Goal: Task Accomplishment & Management: Manage account settings

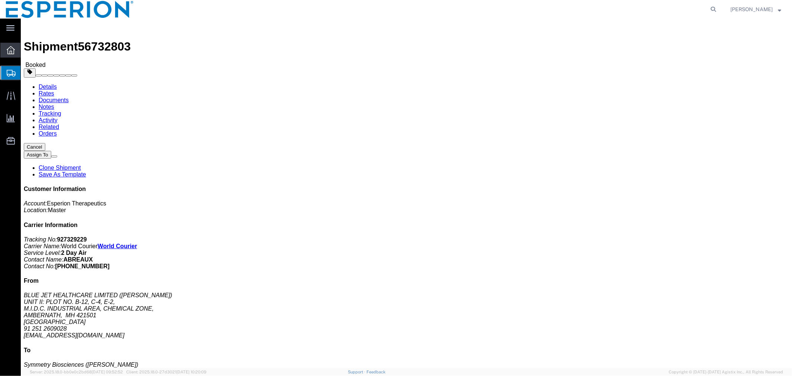
click at [12, 50] on icon at bounding box center [11, 50] width 8 height 8
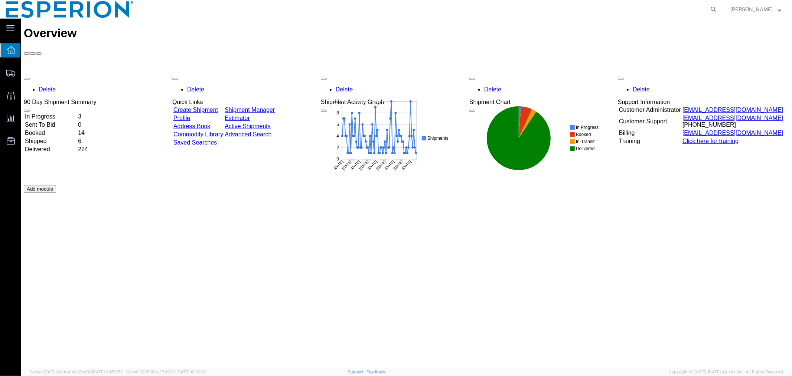
click at [208, 123] on link "Address Book" at bounding box center [191, 126] width 37 height 6
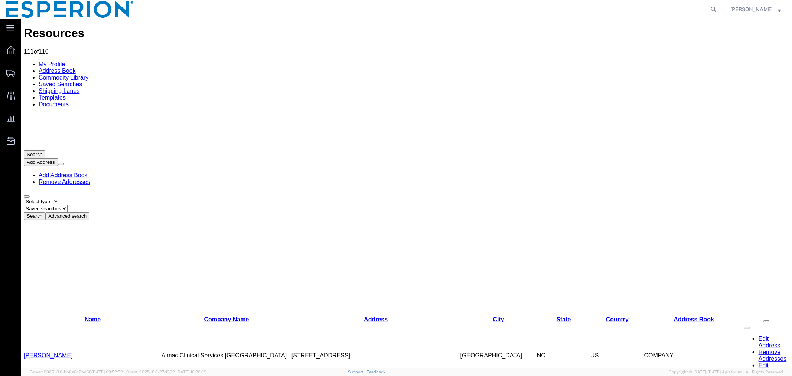
click at [87, 172] on link "Add Address Book" at bounding box center [62, 175] width 49 height 6
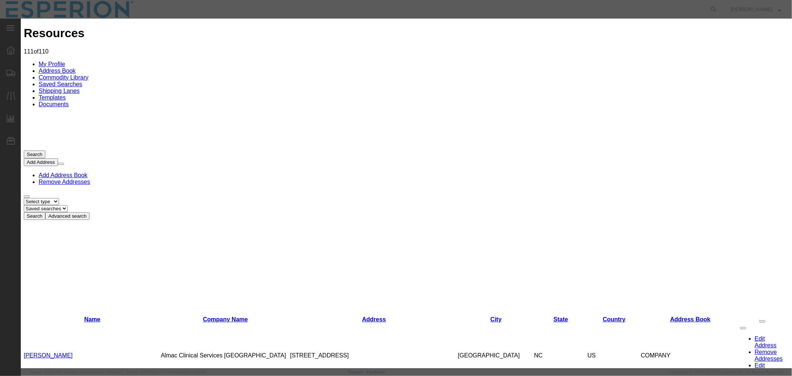
click at [21, 19] on agx-top-navbar "Alexandra Breaux" at bounding box center [21, 197] width 0 height 357
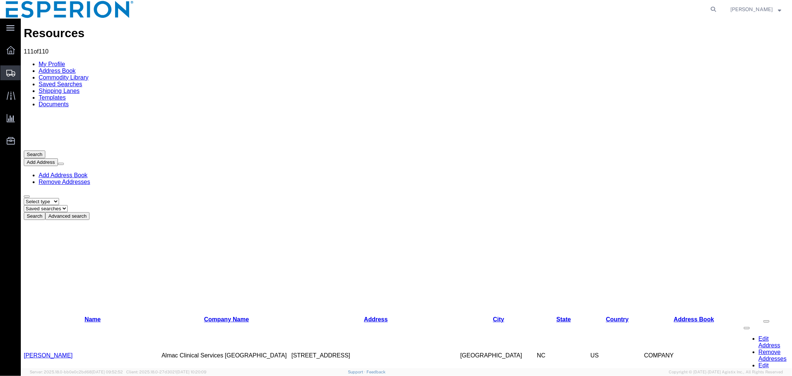
click at [0, 0] on span "Shipment Manager" at bounding box center [0, 0] width 0 height 0
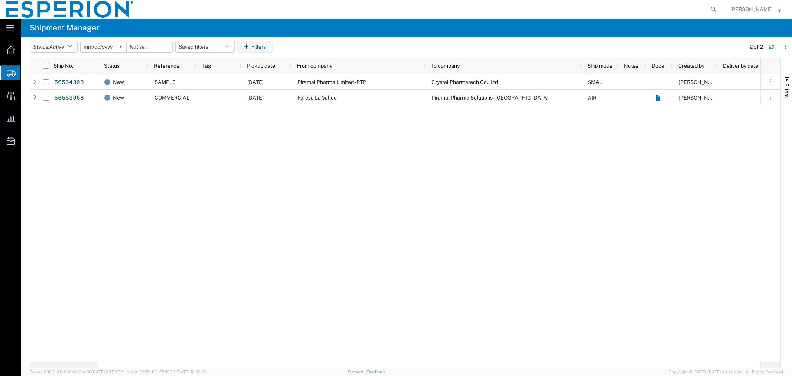
click at [72, 47] on icon "button" at bounding box center [70, 46] width 4 height 5
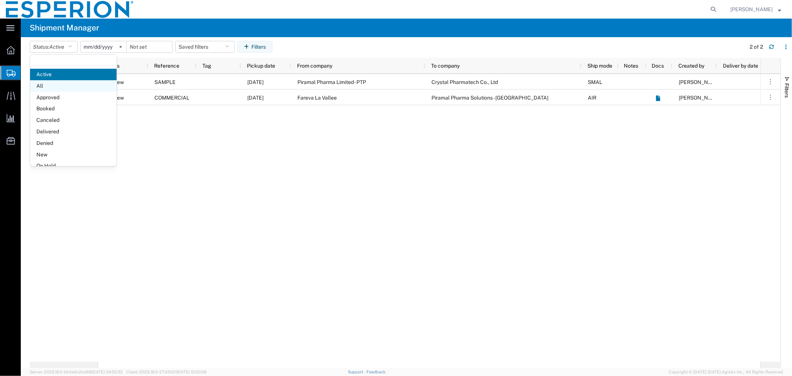
click at [55, 87] on span "All" at bounding box center [73, 86] width 87 height 12
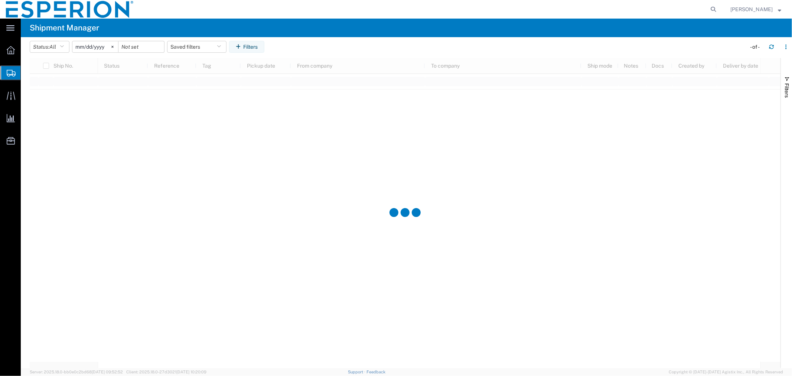
click at [108, 47] on input "[DATE]" at bounding box center [95, 46] width 46 height 11
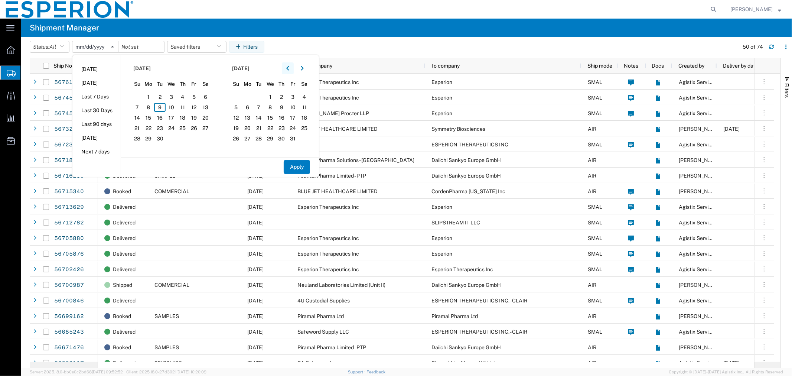
click at [289, 69] on icon "button" at bounding box center [287, 68] width 3 height 5
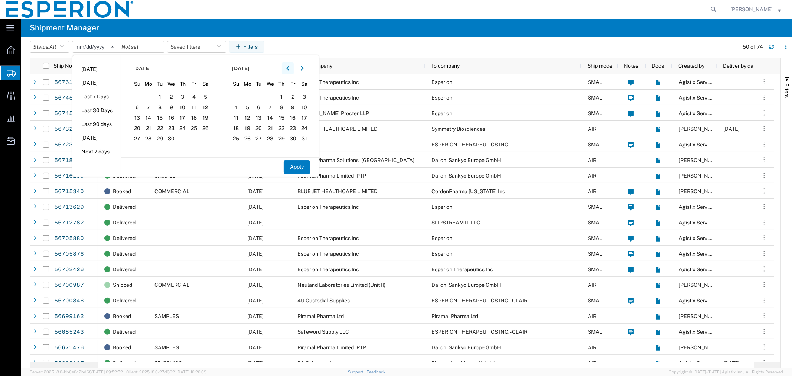
click at [289, 69] on icon "button" at bounding box center [287, 68] width 3 height 5
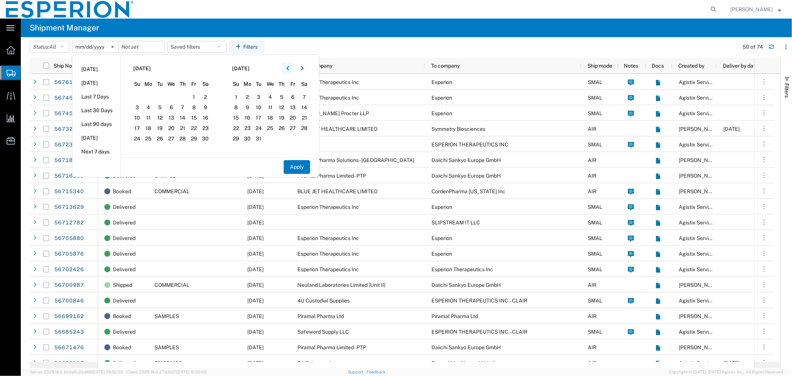
click at [289, 69] on icon "button" at bounding box center [287, 68] width 3 height 5
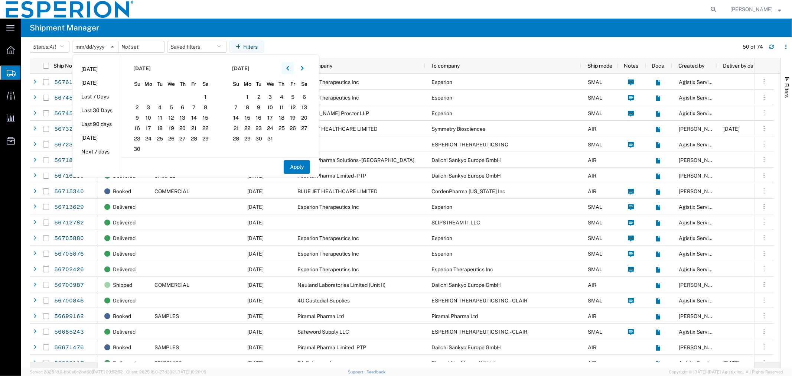
click at [289, 69] on icon "button" at bounding box center [287, 68] width 3 height 5
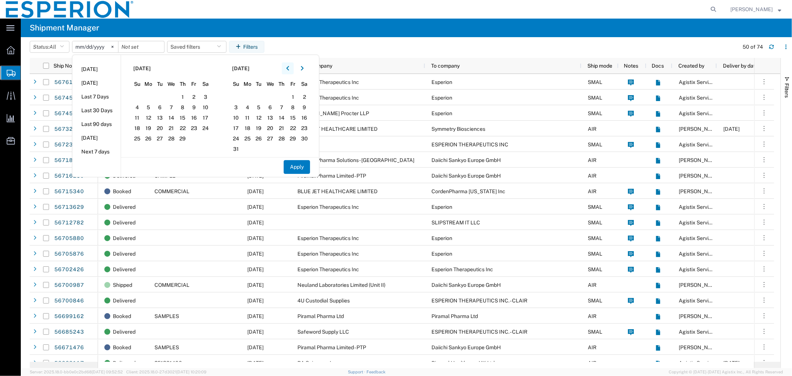
click at [289, 69] on icon "button" at bounding box center [287, 68] width 3 height 5
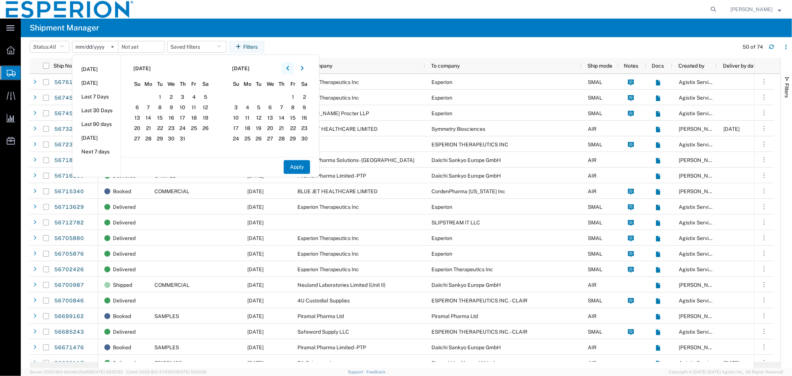
click at [289, 69] on icon "button" at bounding box center [287, 68] width 3 height 5
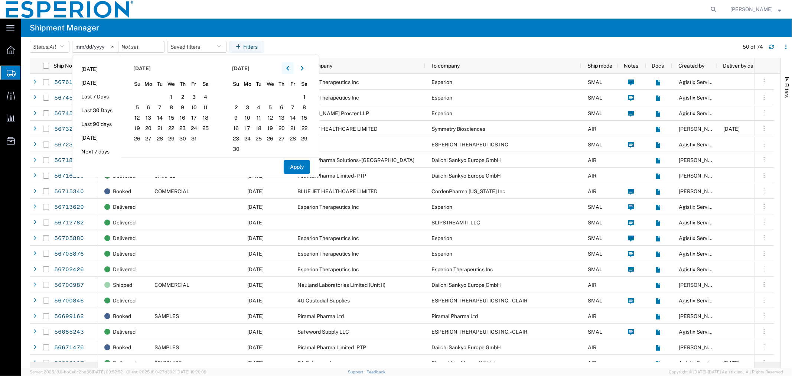
click at [289, 69] on icon "button" at bounding box center [287, 68] width 3 height 5
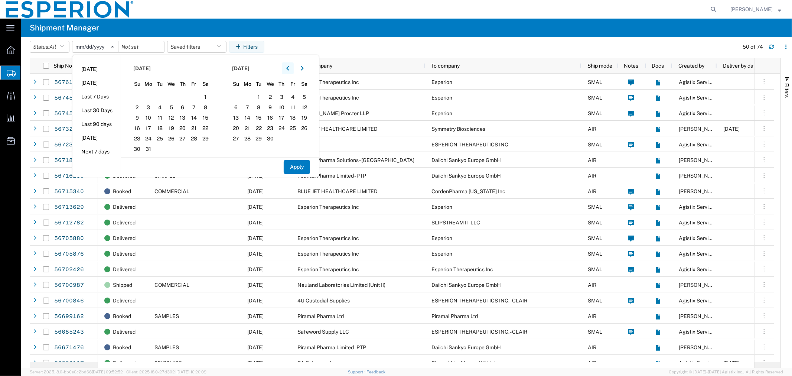
click at [289, 69] on icon "button" at bounding box center [287, 68] width 3 height 5
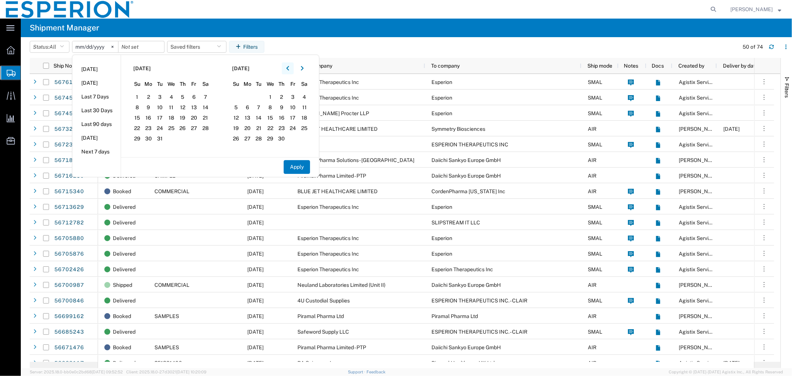
click at [289, 69] on icon "button" at bounding box center [287, 68] width 3 height 5
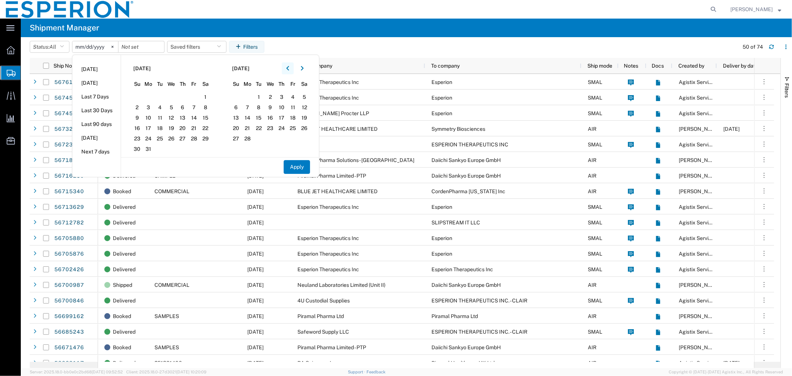
click at [289, 69] on icon "button" at bounding box center [287, 68] width 3 height 5
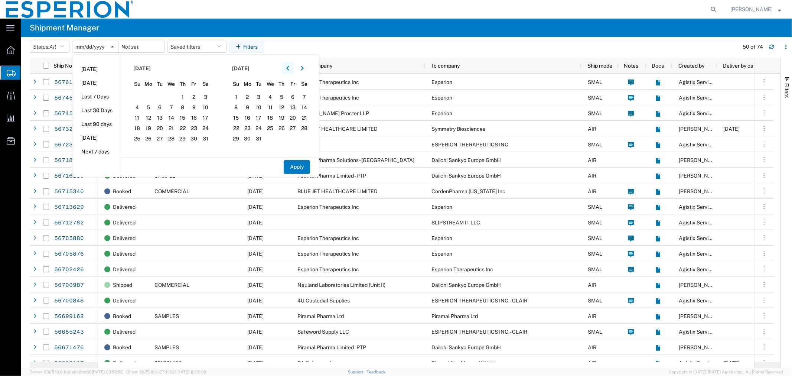
click at [289, 69] on icon "button" at bounding box center [287, 68] width 3 height 5
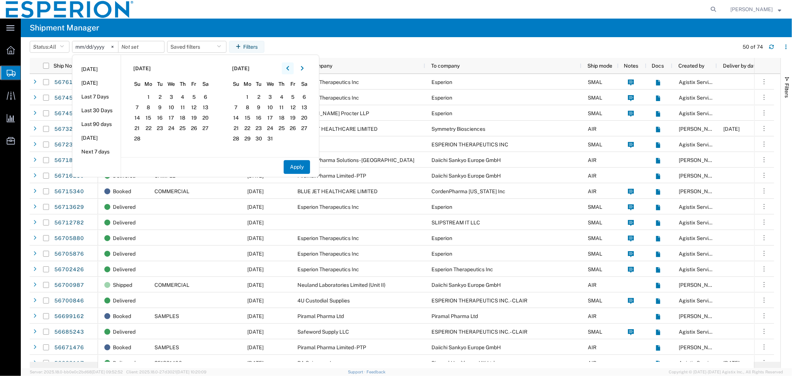
click at [289, 69] on icon "button" at bounding box center [287, 68] width 3 height 5
click at [303, 70] on icon "button" at bounding box center [302, 68] width 3 height 4
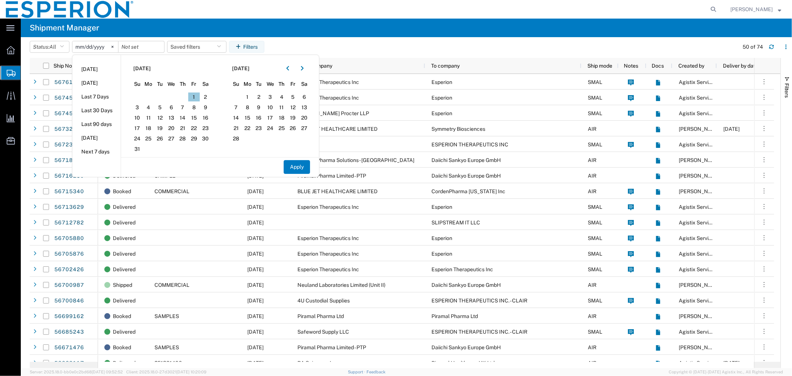
click at [199, 94] on span "1" at bounding box center [194, 96] width 12 height 9
click at [301, 164] on button "Apply" at bounding box center [297, 167] width 26 height 14
type input "2021-01-01"
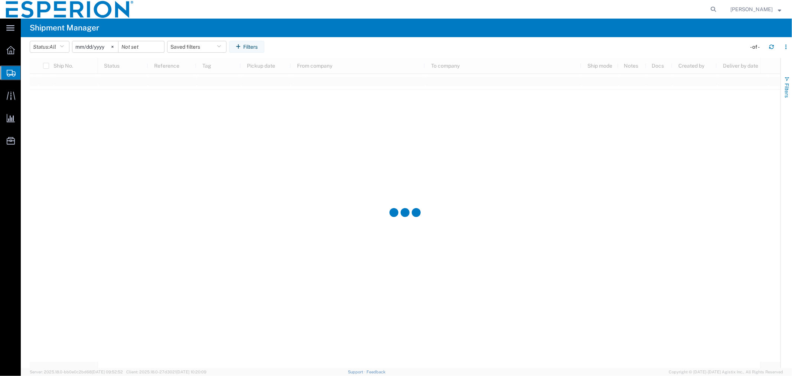
click at [787, 81] on span "button" at bounding box center [787, 79] width 6 height 6
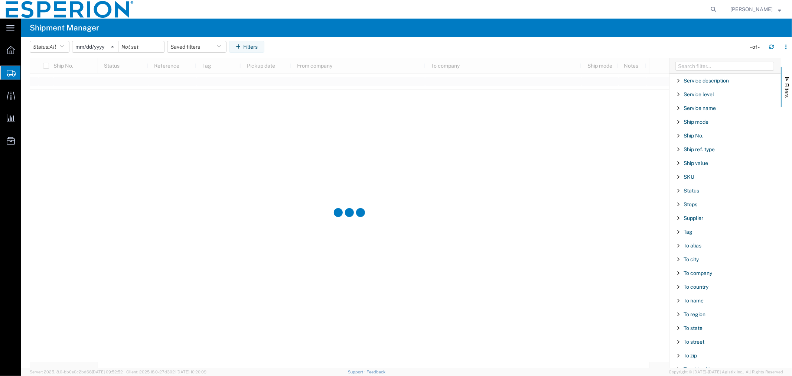
scroll to position [615, 0]
click at [679, 239] on span "Filter List 66 Filters" at bounding box center [678, 238] width 6 height 6
click at [702, 268] on input "Filter Value" at bounding box center [727, 266] width 97 height 9
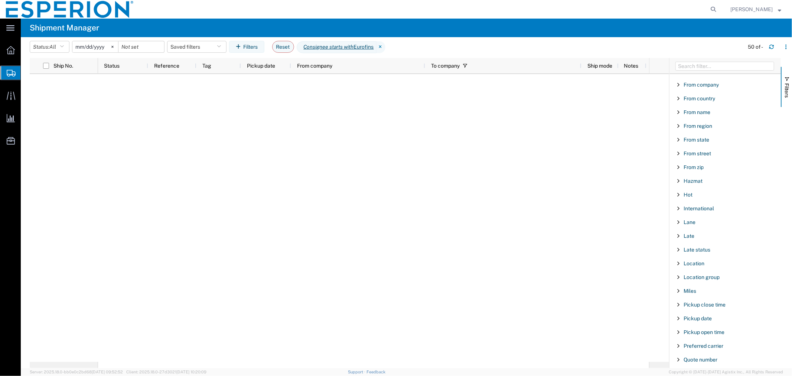
scroll to position [202, 0]
type input "Eurofins"
click at [679, 127] on span "Filter List 66 Filters" at bounding box center [678, 126] width 6 height 6
click at [712, 154] on input "Filter Value" at bounding box center [727, 157] width 97 height 9
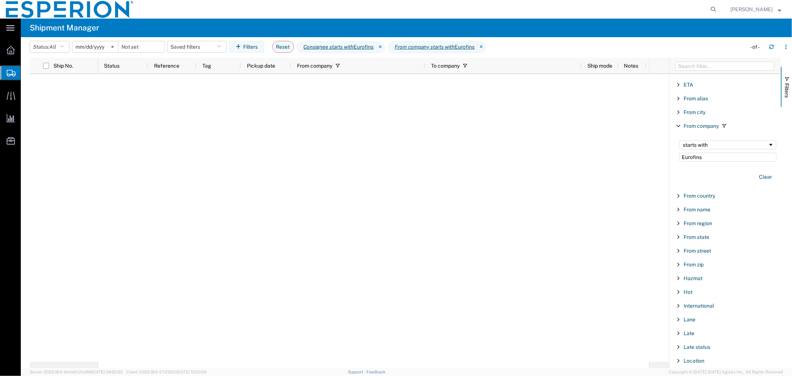
type input "Eurofins"
click at [106, 45] on input "2021-01-01" at bounding box center [95, 46] width 46 height 11
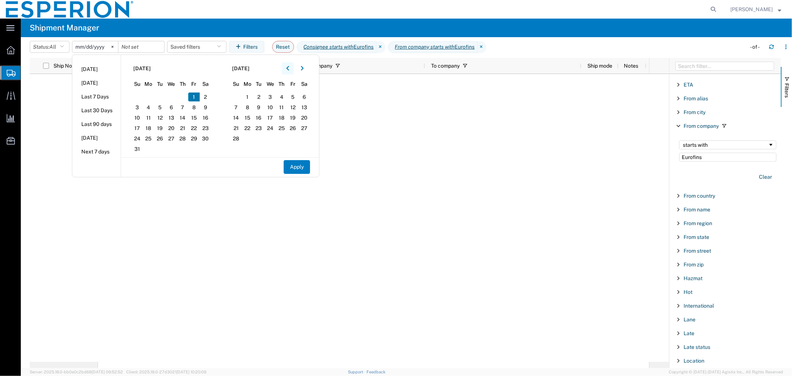
click at [289, 67] on icon "button" at bounding box center [287, 68] width 3 height 4
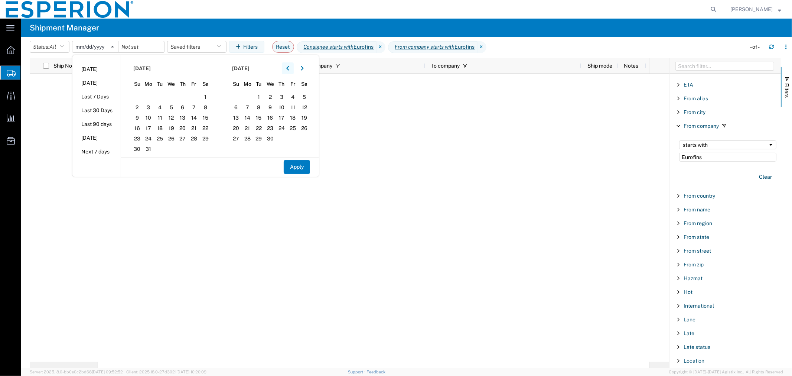
click at [289, 67] on icon "button" at bounding box center [287, 68] width 3 height 4
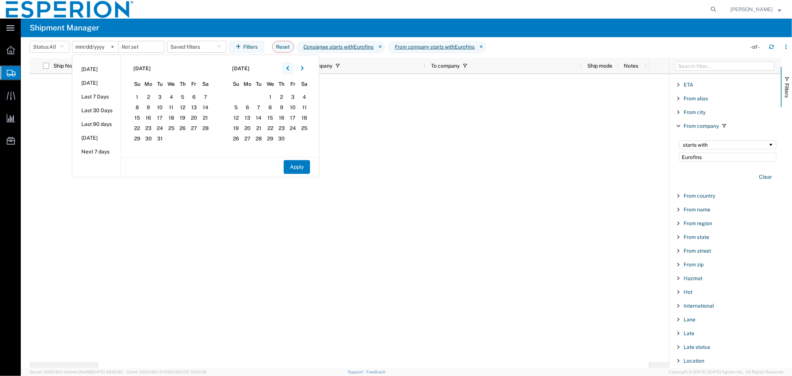
click at [289, 67] on icon "button" at bounding box center [287, 68] width 3 height 4
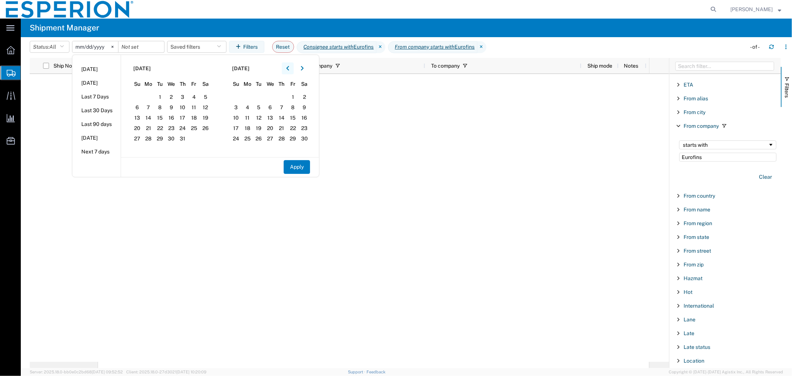
click at [289, 67] on icon "button" at bounding box center [287, 68] width 3 height 4
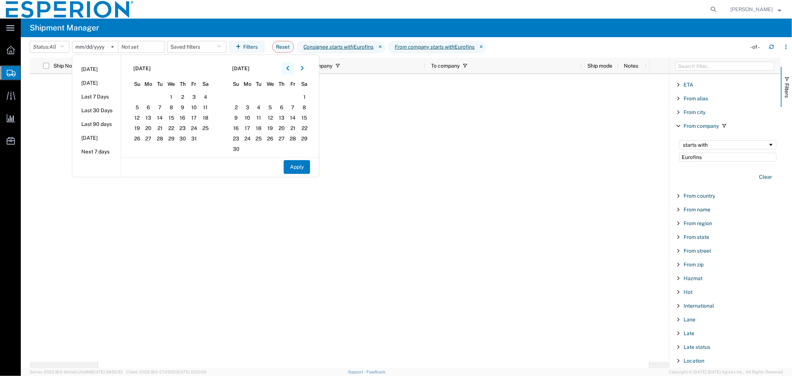
click at [289, 67] on icon "button" at bounding box center [287, 68] width 3 height 4
click at [165, 95] on span "1" at bounding box center [160, 96] width 12 height 9
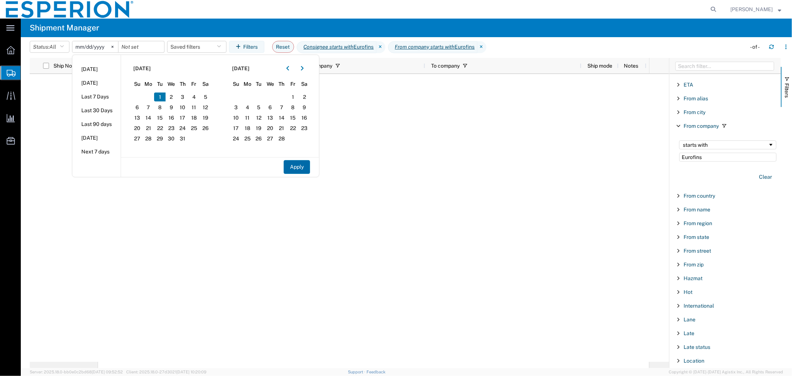
click at [301, 173] on button "Apply" at bounding box center [297, 167] width 26 height 14
type input "2019-01-01"
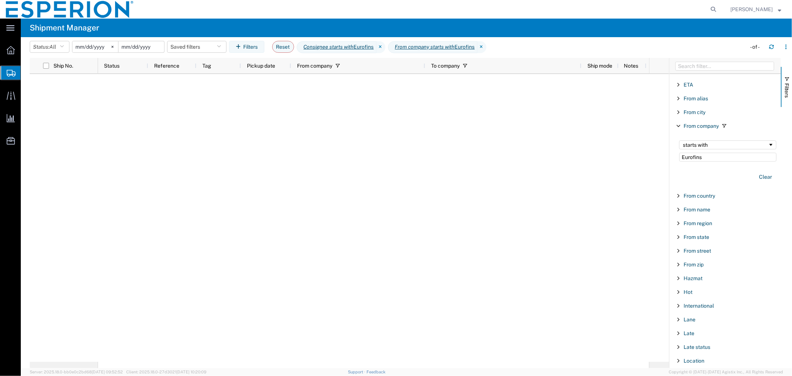
click at [154, 49] on input "date" at bounding box center [141, 46] width 46 height 11
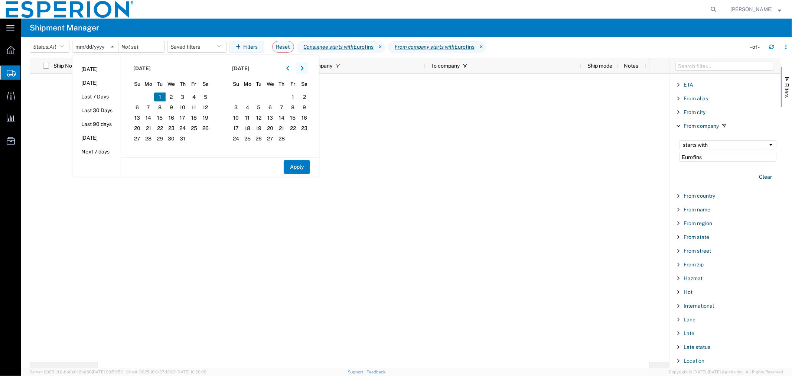
click at [304, 70] on icon "button" at bounding box center [302, 68] width 3 height 5
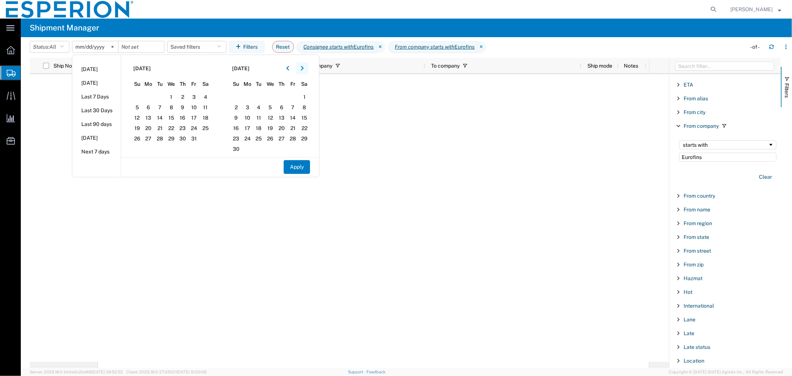
click at [304, 70] on icon "button" at bounding box center [302, 68] width 3 height 5
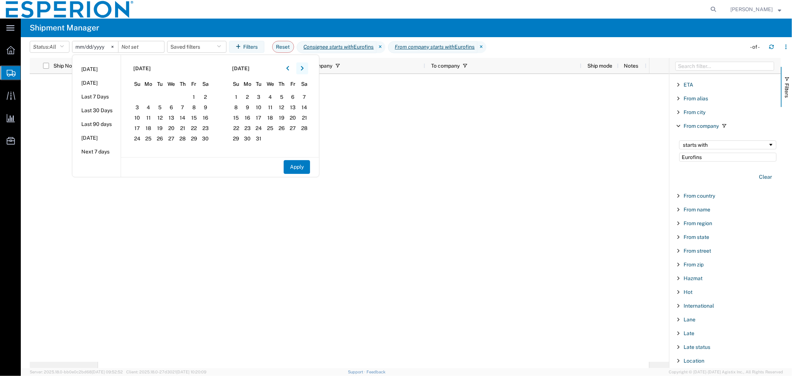
click at [304, 70] on icon "button" at bounding box center [302, 68] width 3 height 5
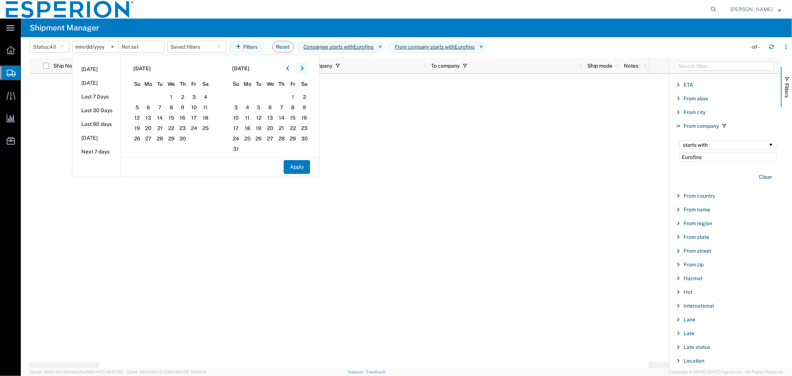
click at [304, 70] on icon "button" at bounding box center [302, 68] width 3 height 5
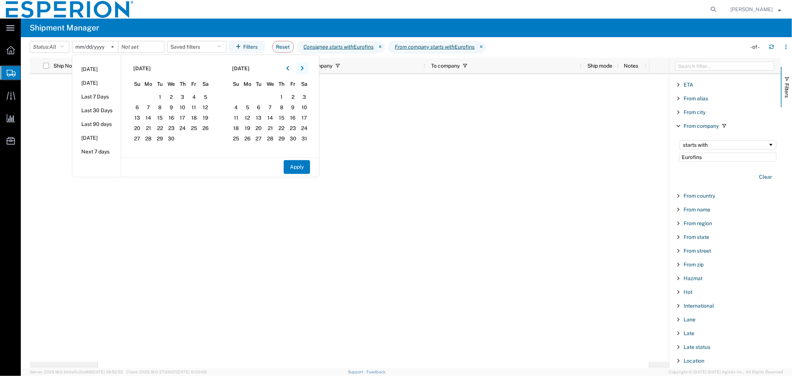
click at [304, 70] on icon "button" at bounding box center [302, 68] width 3 height 5
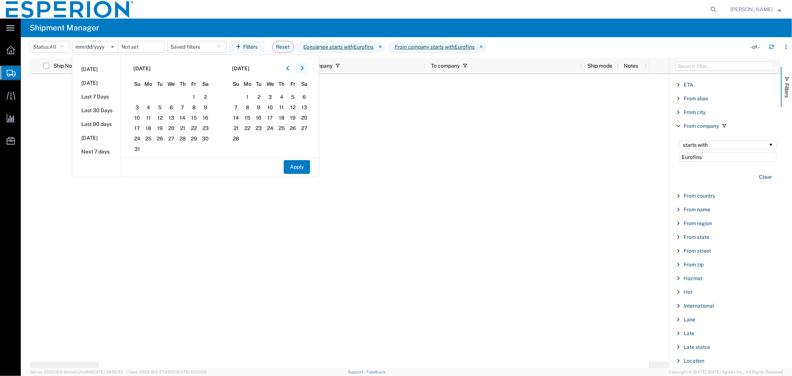
click at [304, 70] on icon "button" at bounding box center [302, 68] width 3 height 5
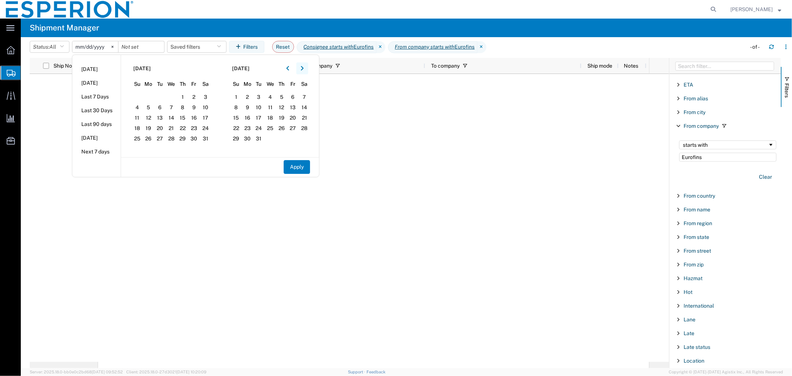
click at [304, 70] on icon "button" at bounding box center [302, 68] width 3 height 5
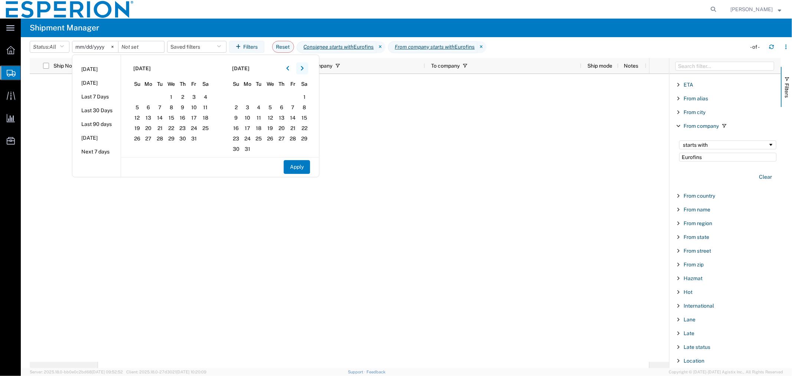
click at [304, 70] on icon "button" at bounding box center [302, 68] width 3 height 5
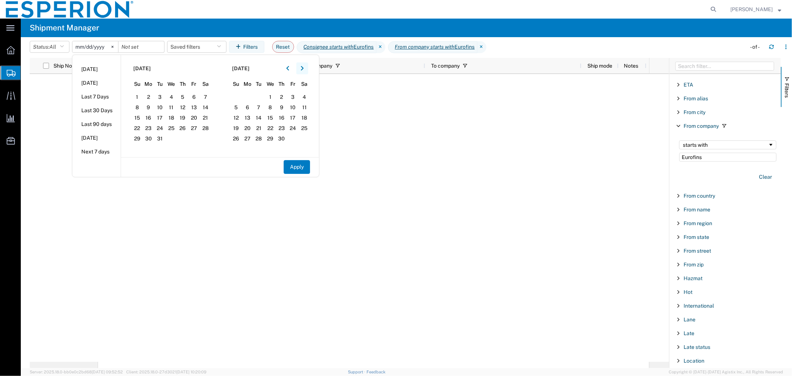
click at [304, 70] on icon "button" at bounding box center [302, 68] width 3 height 5
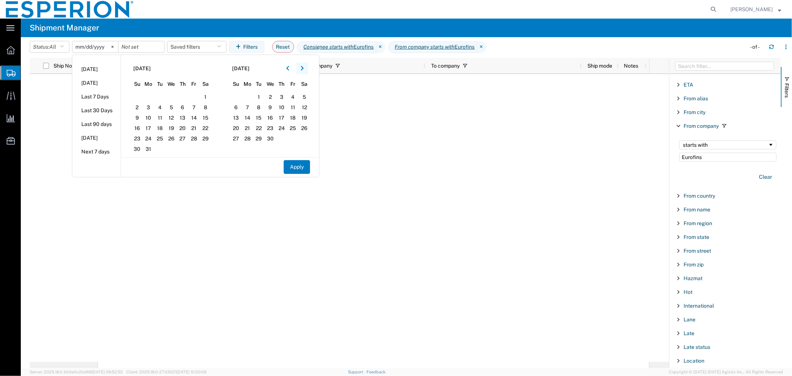
click at [304, 70] on icon "button" at bounding box center [302, 68] width 3 height 5
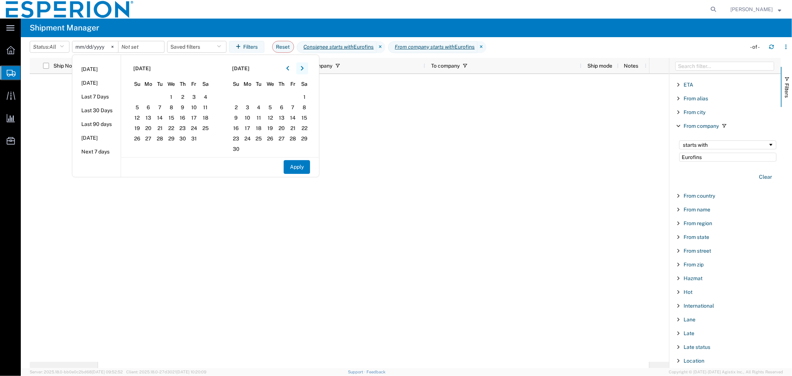
click at [304, 70] on icon "button" at bounding box center [302, 68] width 3 height 5
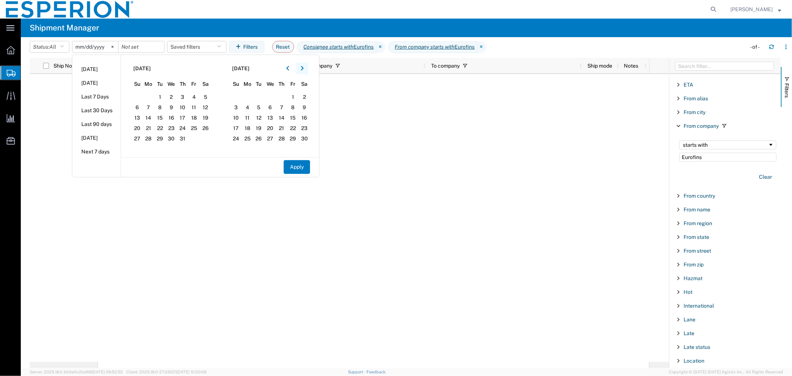
click at [304, 70] on icon "button" at bounding box center [302, 68] width 3 height 5
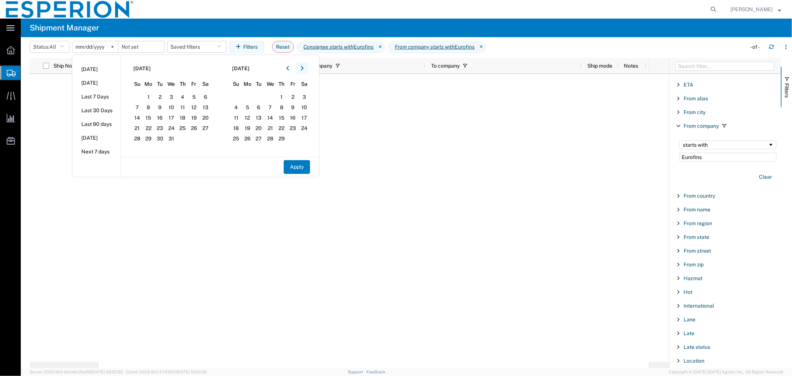
click at [304, 70] on icon "button" at bounding box center [302, 68] width 3 height 5
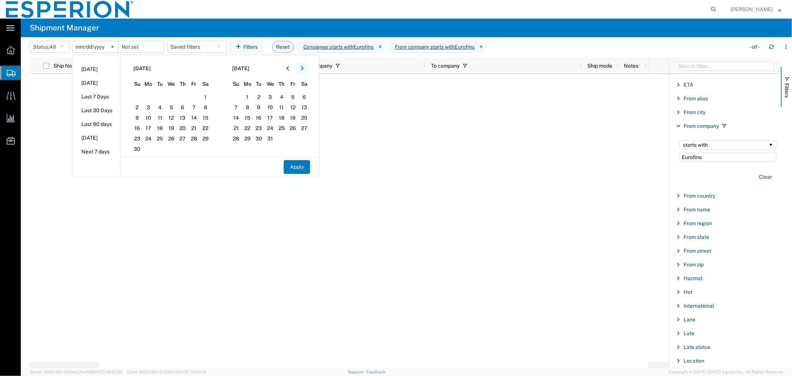
click at [304, 70] on icon "button" at bounding box center [302, 68] width 3 height 5
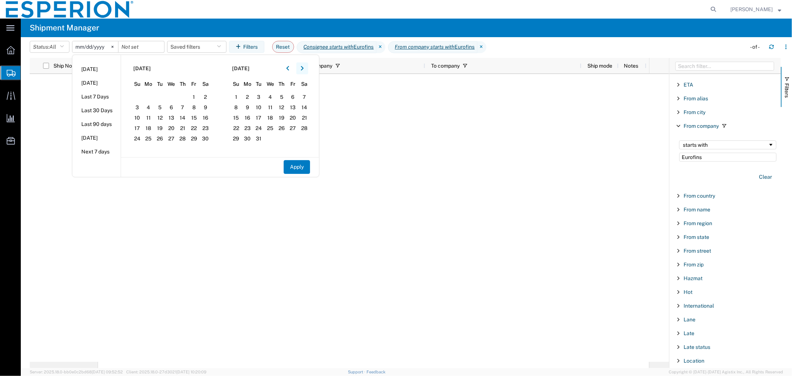
click at [304, 70] on icon "button" at bounding box center [302, 68] width 3 height 5
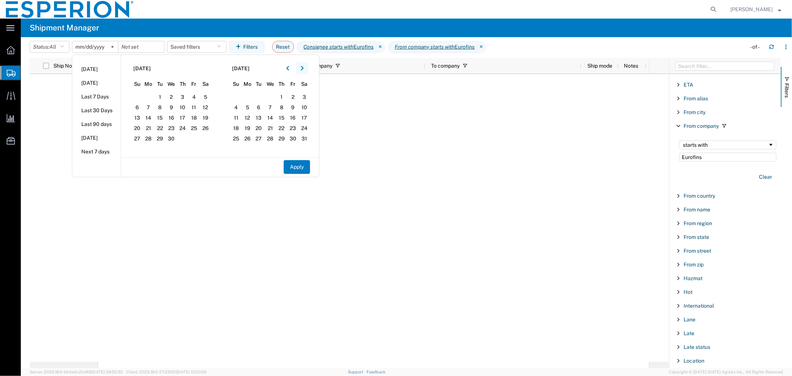
click at [304, 70] on icon "button" at bounding box center [302, 68] width 3 height 5
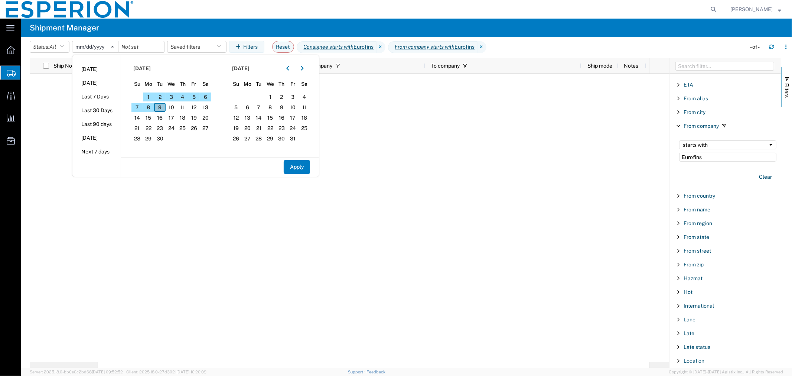
click at [163, 104] on span "9" at bounding box center [160, 107] width 12 height 9
click at [305, 159] on div "Apply" at bounding box center [220, 166] width 198 height 19
click at [298, 168] on button "Apply" at bounding box center [297, 167] width 26 height 14
type input "2025-09-09"
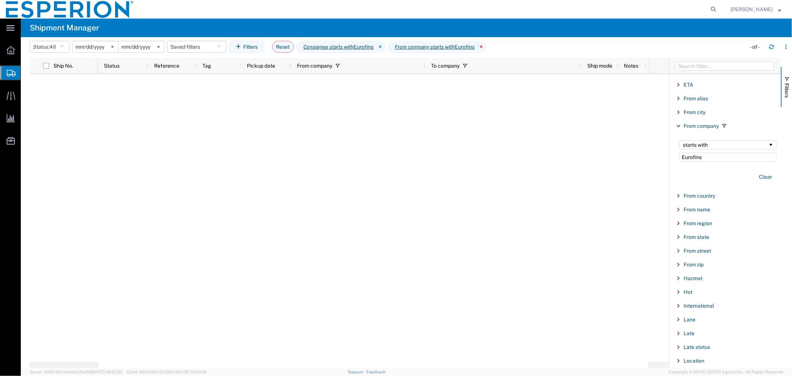
click at [486, 47] on icon at bounding box center [481, 47] width 9 height 12
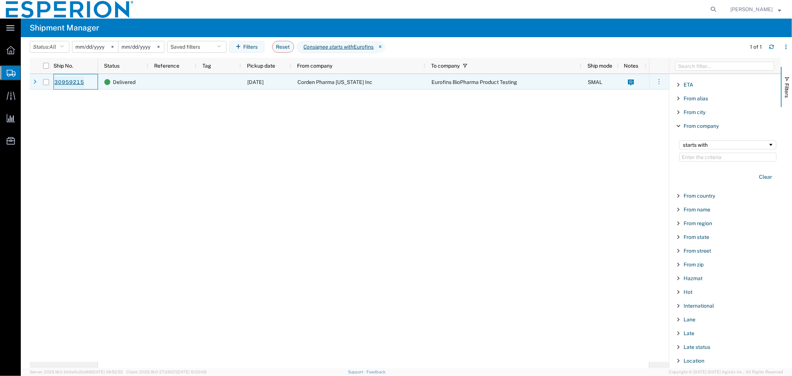
click at [75, 82] on link "30959215" at bounding box center [69, 82] width 30 height 12
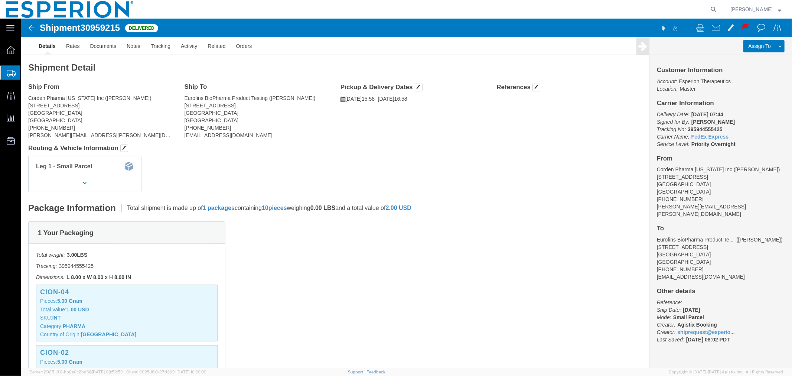
click img
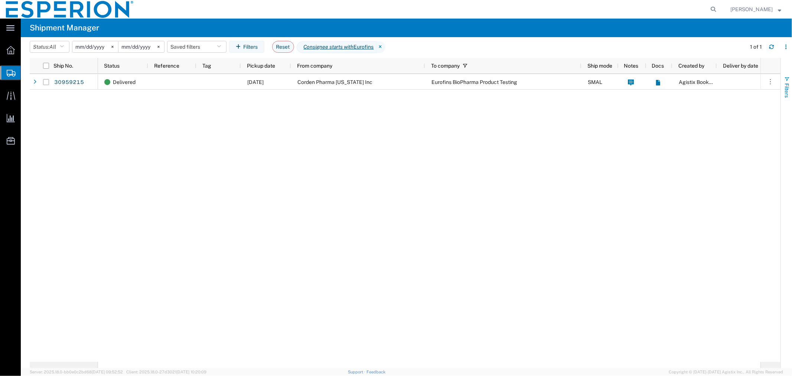
click at [787, 77] on span "button" at bounding box center [787, 79] width 6 height 6
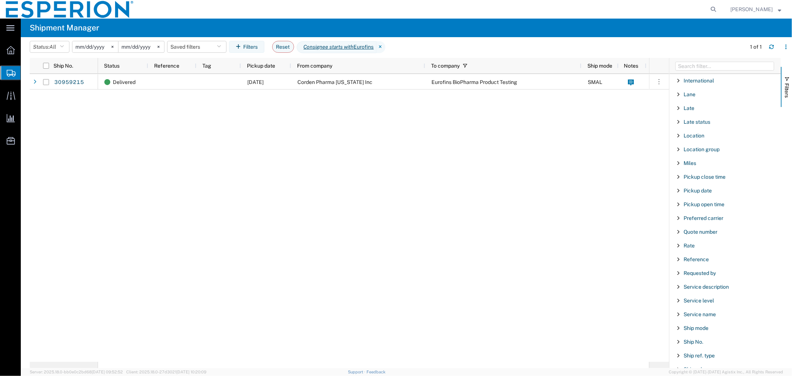
scroll to position [577, 0]
click at [678, 275] on span "Filter List 66 Filters" at bounding box center [678, 273] width 6 height 6
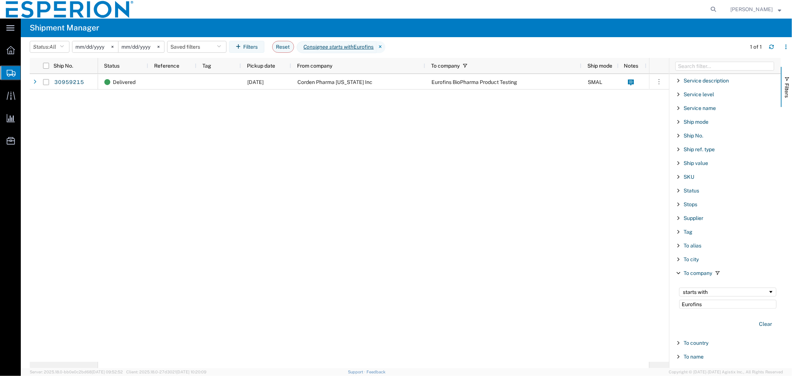
type input "Eurofins"
click at [676, 274] on span "Filter List 66 Filters" at bounding box center [678, 273] width 6 height 6
click at [680, 82] on span "Filter List 66 Filters" at bounding box center [678, 81] width 6 height 6
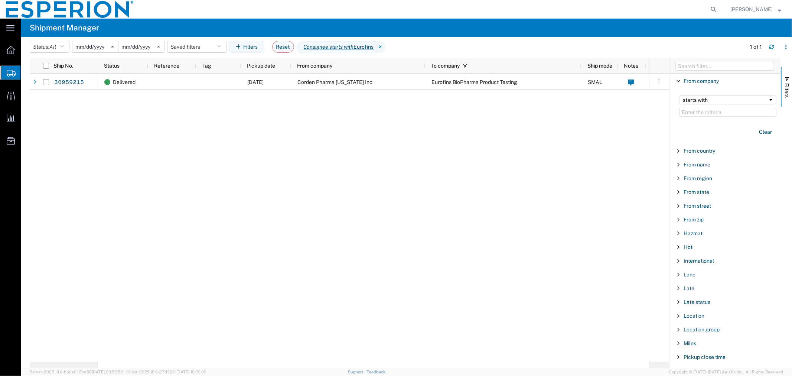
click at [700, 112] on input "Filter Value" at bounding box center [727, 112] width 97 height 9
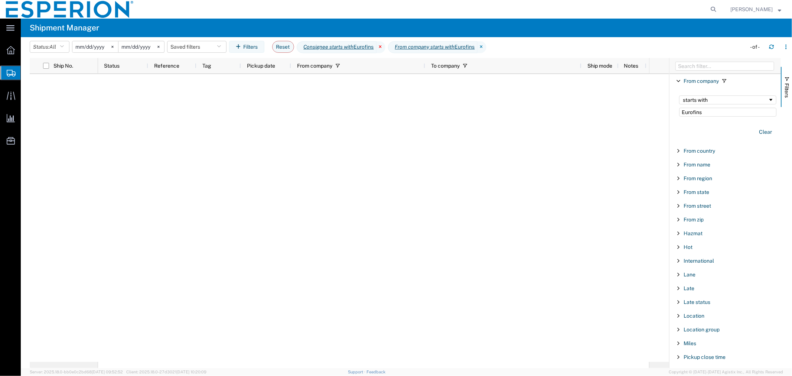
type input "Eurofins"
click at [385, 48] on icon at bounding box center [380, 47] width 9 height 12
click at [774, 45] on icon "button" at bounding box center [771, 46] width 4 height 2
click at [395, 47] on icon at bounding box center [390, 47] width 9 height 12
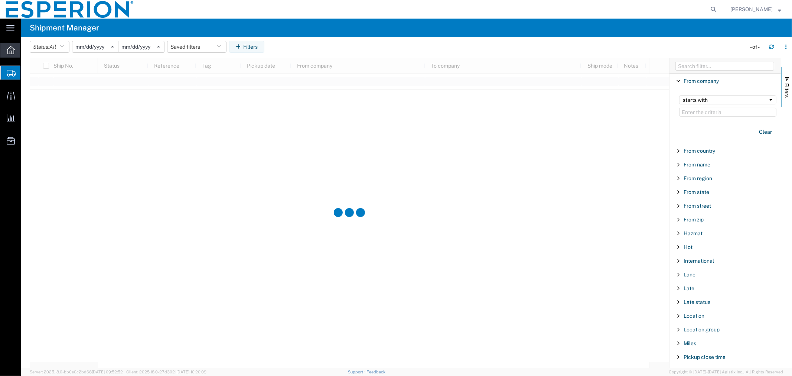
click at [5, 55] on div at bounding box center [10, 50] width 21 height 15
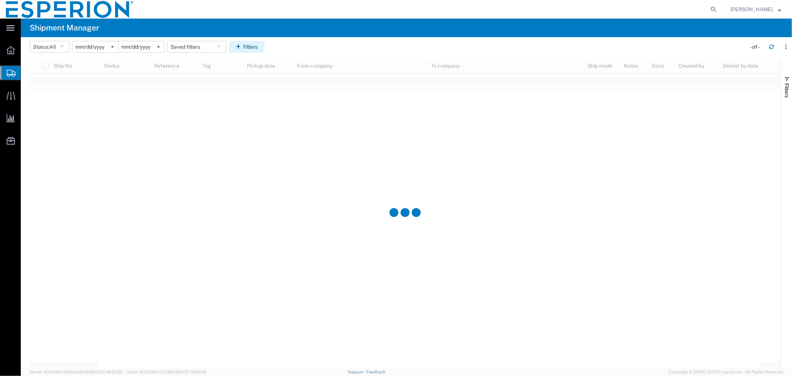
click at [257, 48] on button "Filters" at bounding box center [246, 47] width 35 height 12
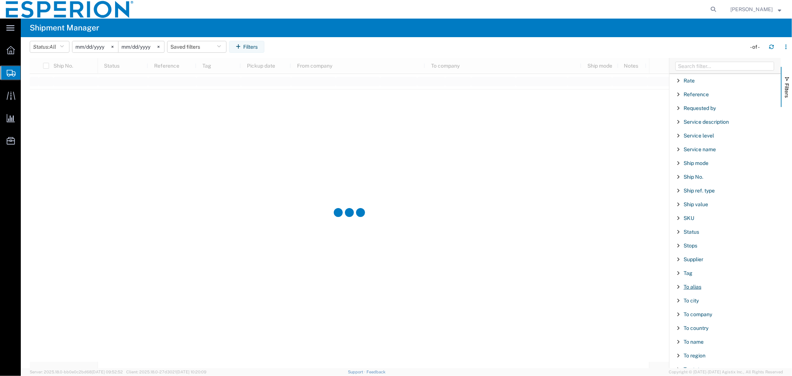
scroll to position [615, 0]
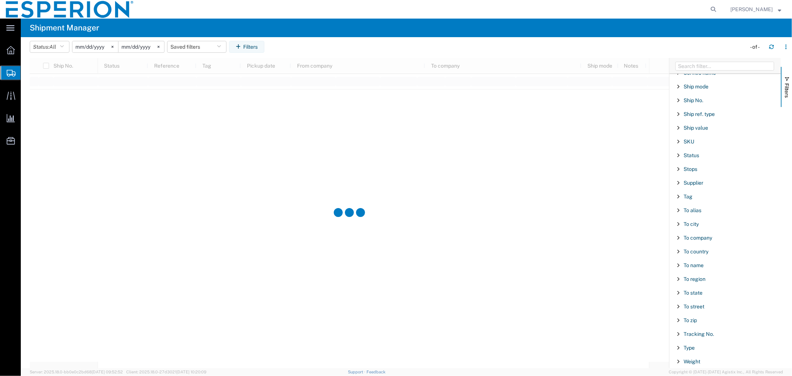
click at [675, 238] on span "Filter List 66 Filters" at bounding box center [678, 238] width 6 height 6
click at [687, 269] on input "Filter Value" at bounding box center [727, 266] width 97 height 9
type input "Eurofins"
click at [773, 47] on icon "button" at bounding box center [771, 46] width 5 height 5
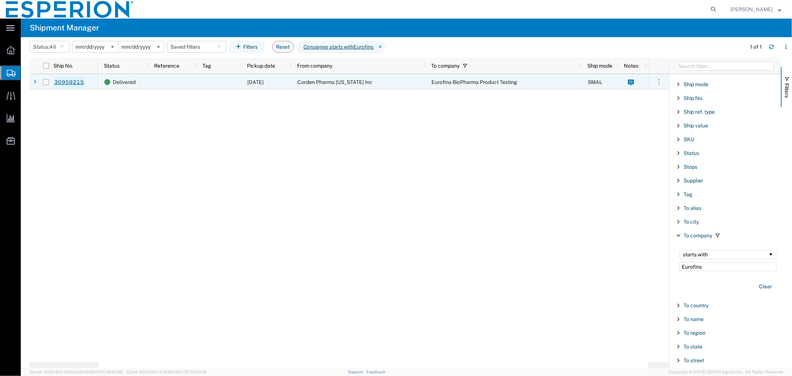
click at [78, 82] on link "30959215" at bounding box center [69, 82] width 30 height 12
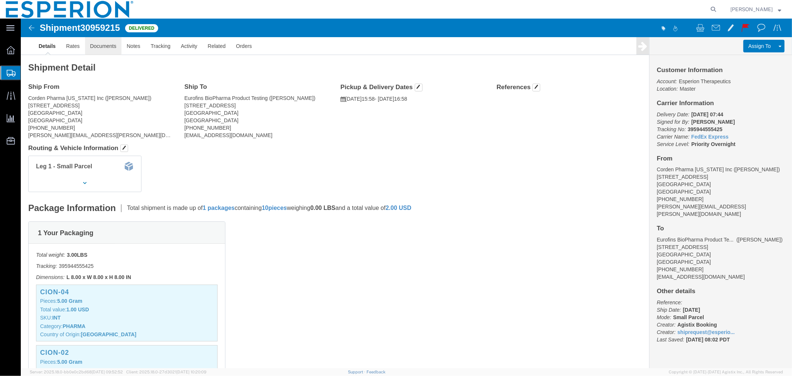
click link "Documents"
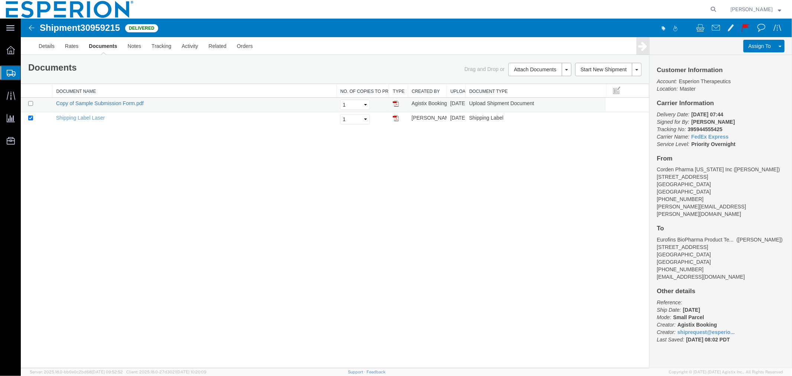
click at [113, 102] on link "Copy of Sample Submission Form.pdf" at bounding box center [100, 103] width 88 height 6
click at [68, 115] on link "Shipping Label Laser" at bounding box center [80, 117] width 49 height 6
click at [128, 186] on div "Shipment 30959215 2 of 2 Delivered Details Rates Documents Notes Tracking Activ…" at bounding box center [405, 192] width 771 height 349
click at [40, 42] on link "Details" at bounding box center [46, 46] width 26 height 18
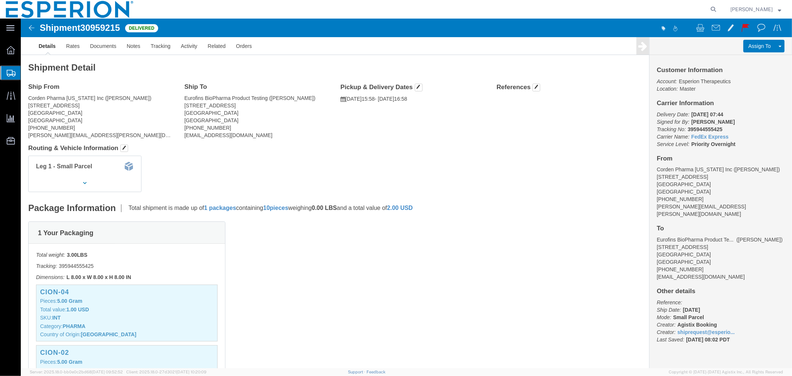
click at [0, 0] on span "Shipment Manager" at bounding box center [0, 0] width 0 height 0
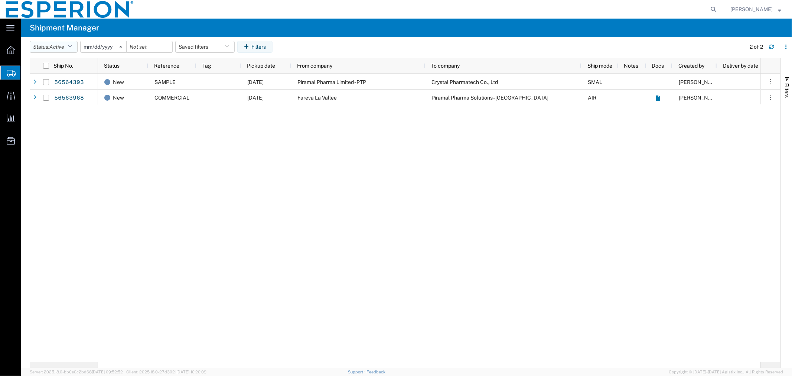
click at [68, 46] on button "Status: Active" at bounding box center [54, 47] width 48 height 12
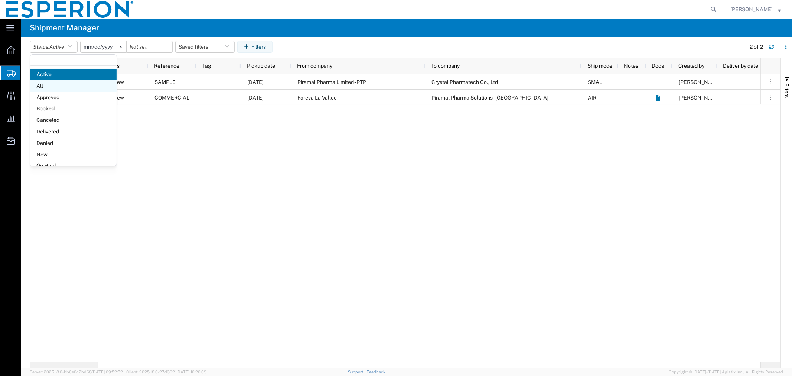
click at [46, 91] on span "All" at bounding box center [73, 86] width 87 height 12
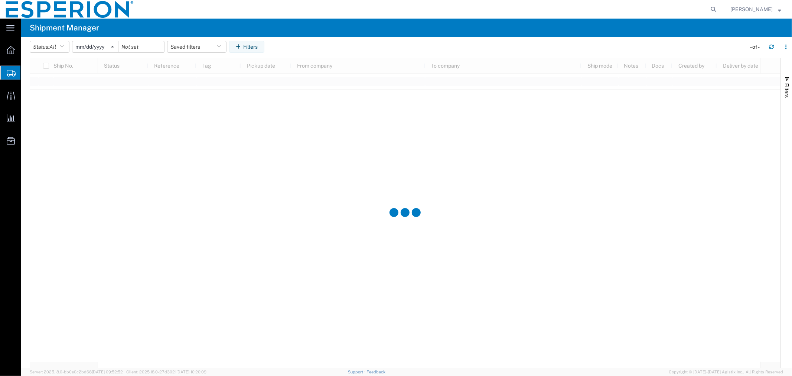
click at [109, 50] on input "2025-08-09" at bounding box center [95, 46] width 46 height 11
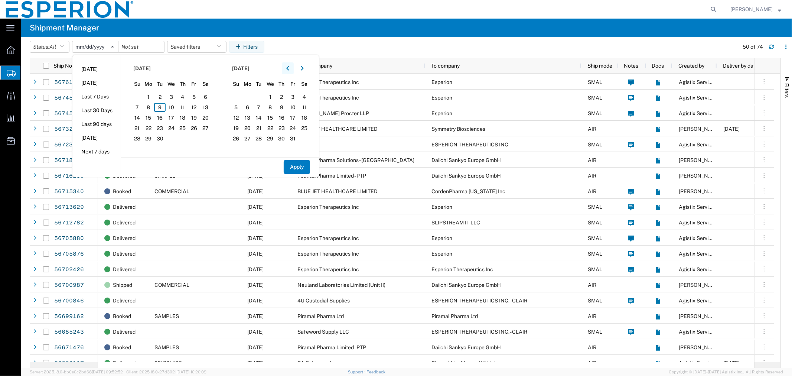
click at [289, 69] on icon "button" at bounding box center [287, 68] width 3 height 4
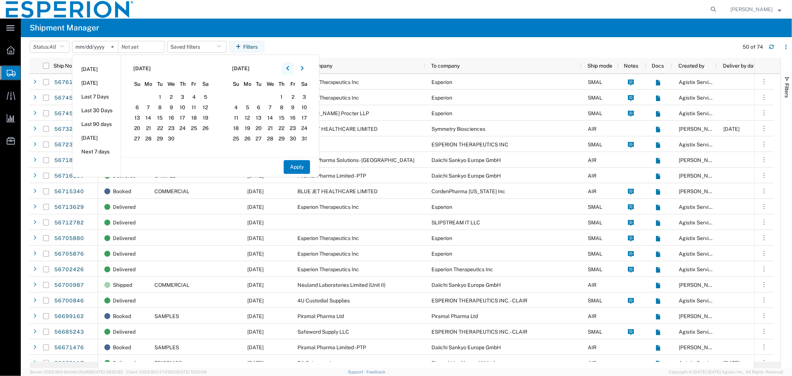
click at [289, 69] on icon "button" at bounding box center [287, 68] width 3 height 4
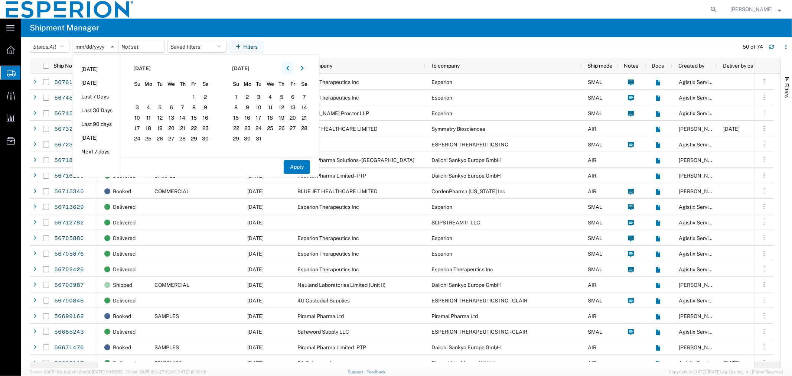
click at [289, 69] on icon "button" at bounding box center [287, 68] width 3 height 4
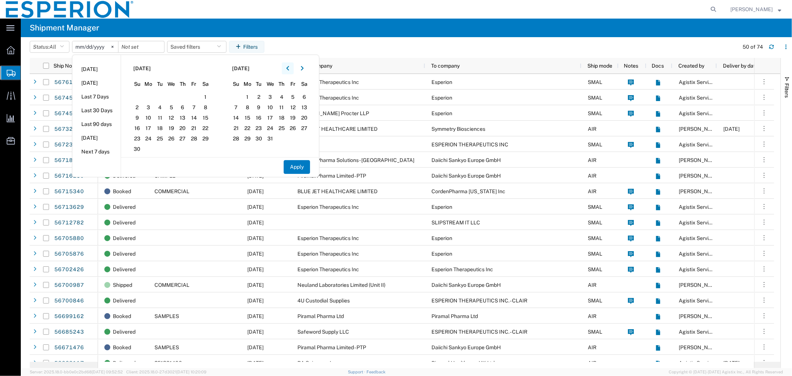
click at [289, 69] on icon "button" at bounding box center [287, 68] width 3 height 4
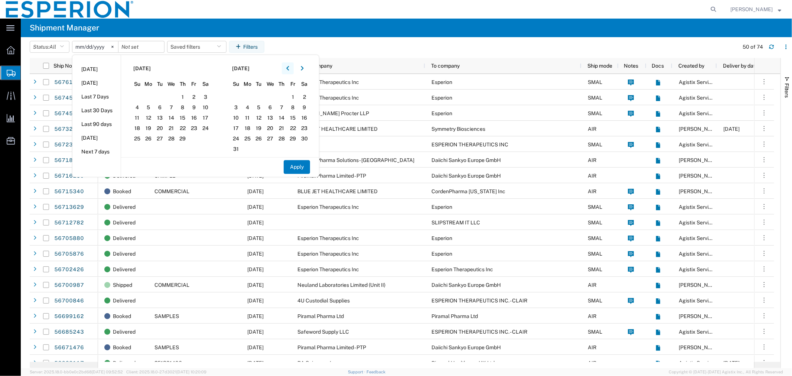
click at [289, 69] on icon "button" at bounding box center [287, 68] width 3 height 4
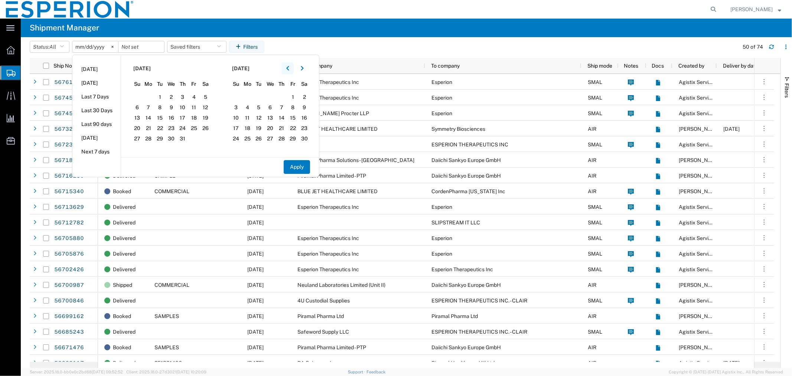
click at [289, 69] on icon "button" at bounding box center [287, 68] width 3 height 4
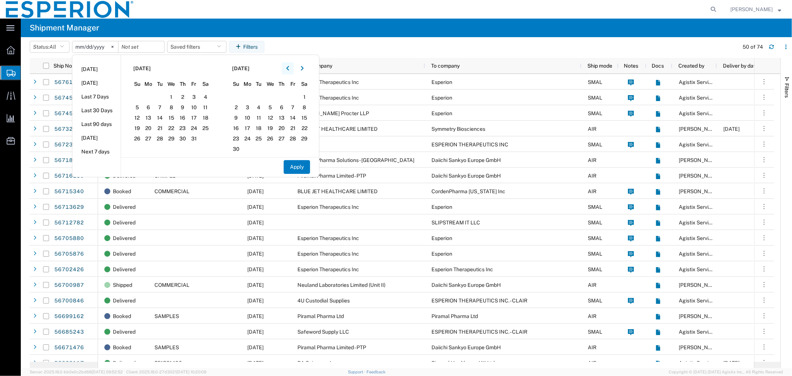
click at [289, 69] on icon "button" at bounding box center [287, 68] width 3 height 4
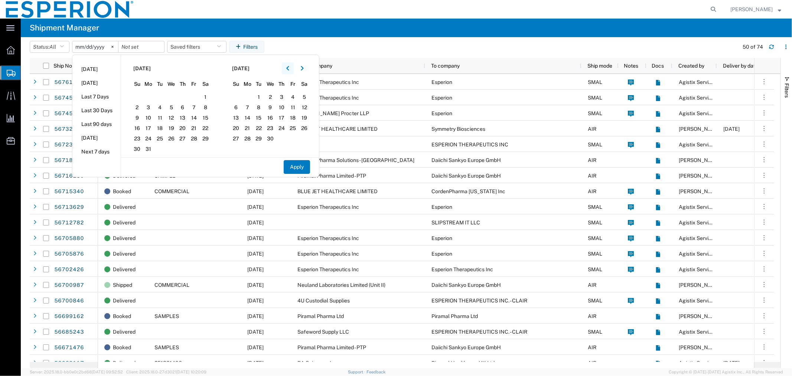
click at [289, 69] on icon "button" at bounding box center [287, 68] width 3 height 4
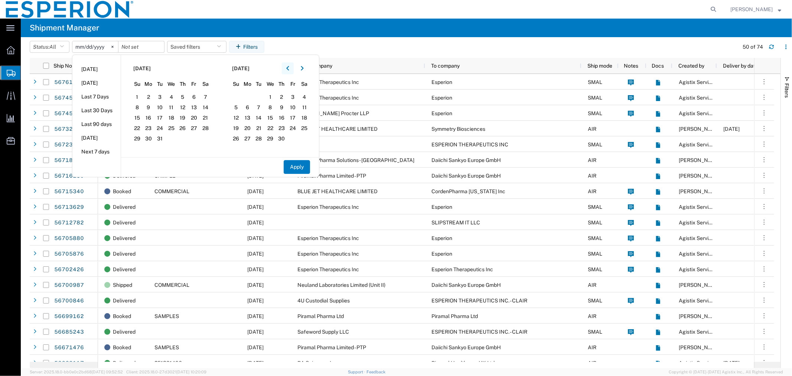
click at [289, 69] on icon "button" at bounding box center [287, 68] width 3 height 4
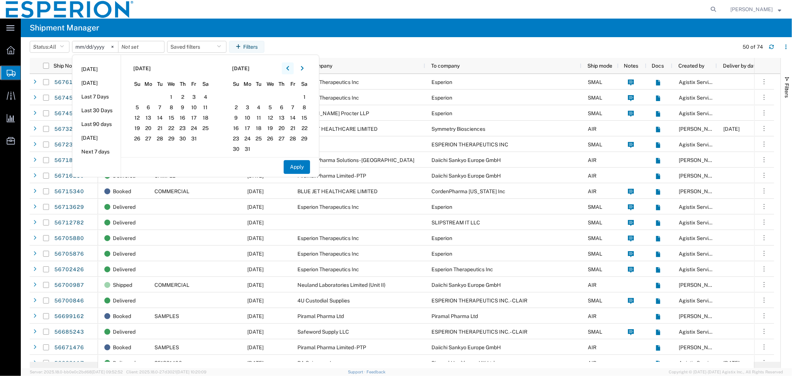
click at [289, 69] on icon "button" at bounding box center [287, 68] width 3 height 4
click at [82, 46] on input "2025-08-09" at bounding box center [95, 46] width 46 height 11
type input "2025-01-09"
type input "2019-01-01"
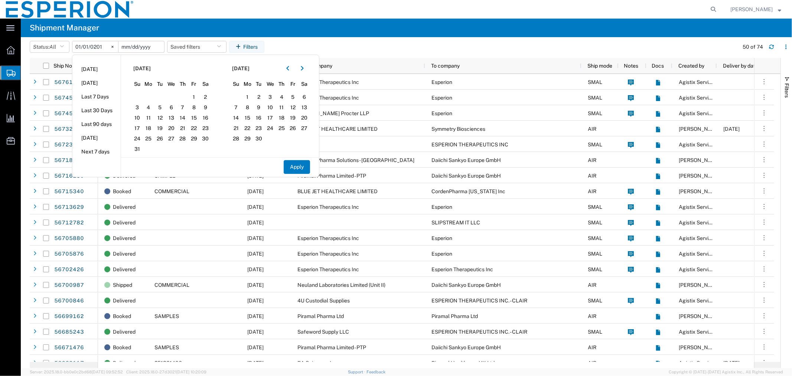
click at [131, 45] on input "date" at bounding box center [141, 46] width 46 height 11
type input "2025-09-09"
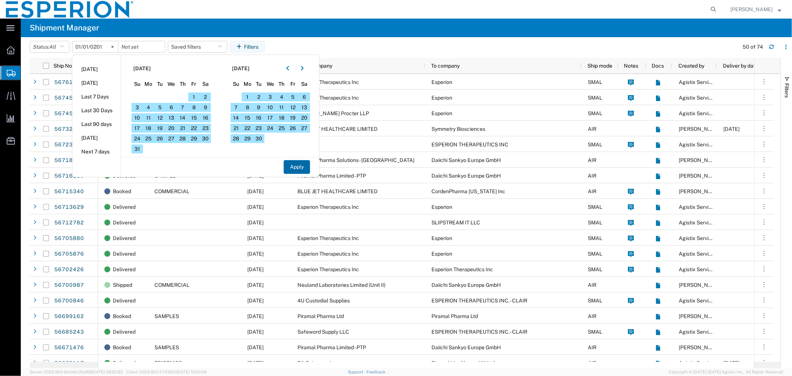
click at [310, 170] on button "Apply" at bounding box center [297, 167] width 26 height 14
type input "2018-12-31"
type input "2025-09-08"
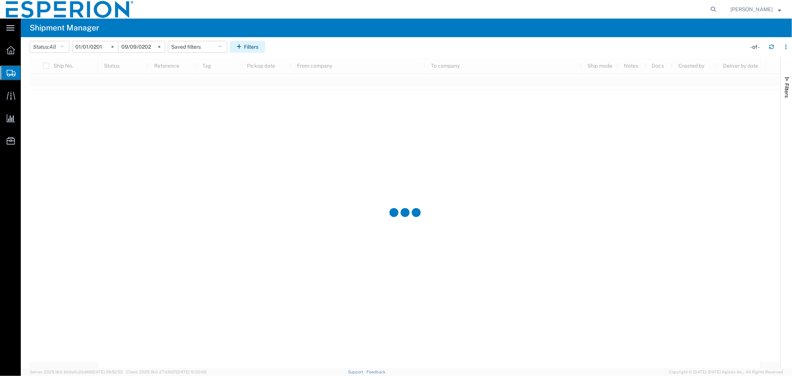
click at [259, 45] on button "Filters" at bounding box center [247, 47] width 35 height 12
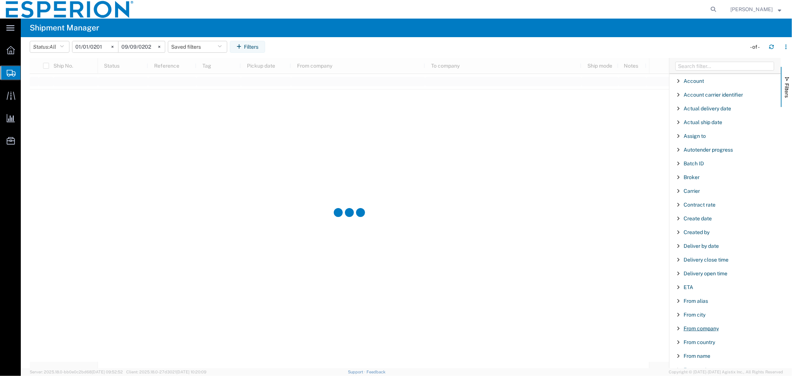
click at [695, 326] on span "From company" at bounding box center [700, 328] width 35 height 6
click at [699, 359] on input "Filter Value" at bounding box center [727, 359] width 97 height 9
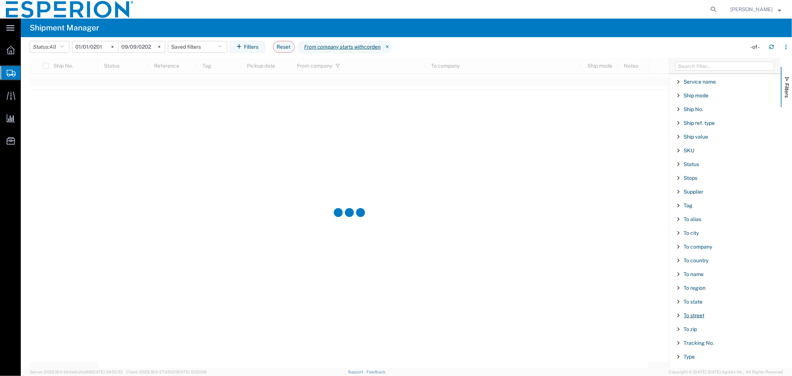
scroll to position [671, 0]
type input "corden"
click at [693, 235] on span "To company" at bounding box center [697, 238] width 29 height 6
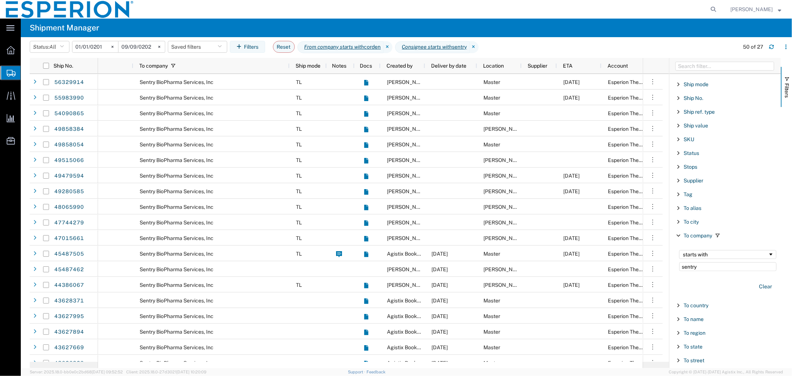
scroll to position [0, 311]
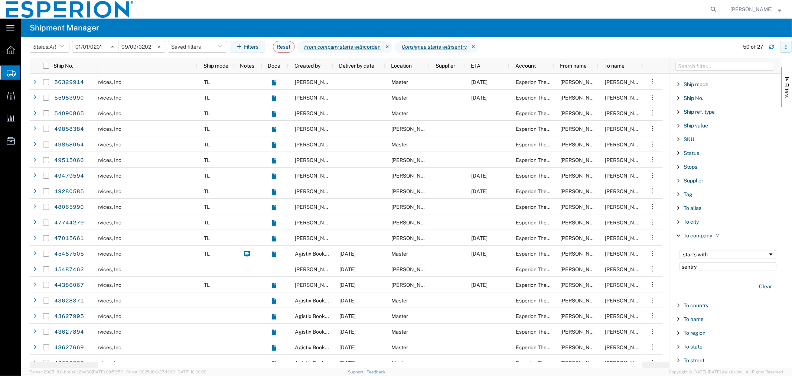
type input "sentry"
click at [784, 50] on button "button" at bounding box center [786, 47] width 12 height 12
click at [731, 94] on agx-table-column-manager-action "Manage columns" at bounding box center [747, 96] width 41 height 15
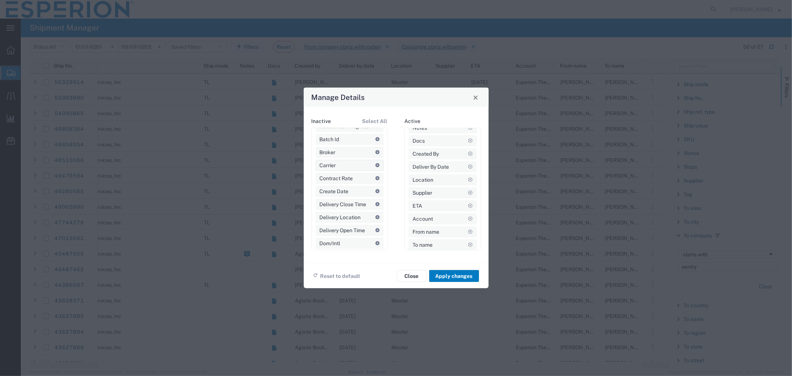
click at [375, 166] on icon at bounding box center [377, 165] width 4 height 4
click at [452, 277] on button "Apply changes" at bounding box center [454, 276] width 50 height 12
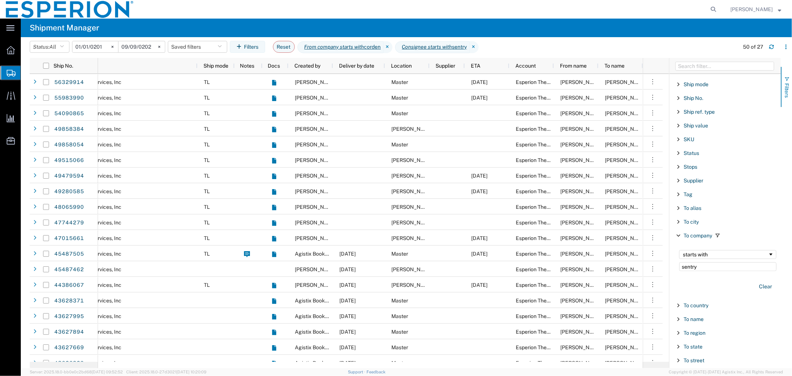
click at [787, 77] on span "button" at bounding box center [787, 79] width 6 height 6
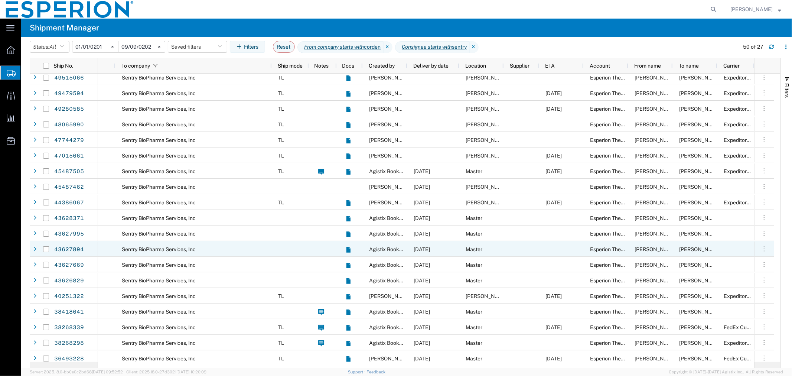
scroll to position [133, 0]
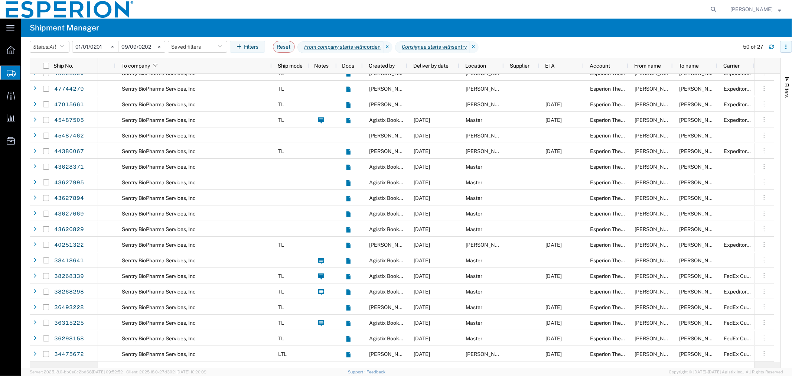
click at [788, 46] on icon "button" at bounding box center [785, 46] width 5 height 5
click at [753, 95] on agx-table-column-manager-action "Manage columns" at bounding box center [747, 96] width 41 height 15
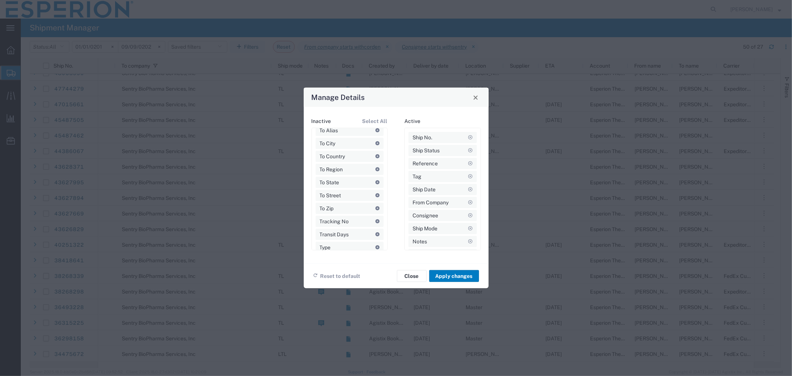
scroll to position [477, 0]
click at [415, 275] on button "Close" at bounding box center [412, 276] width 30 height 12
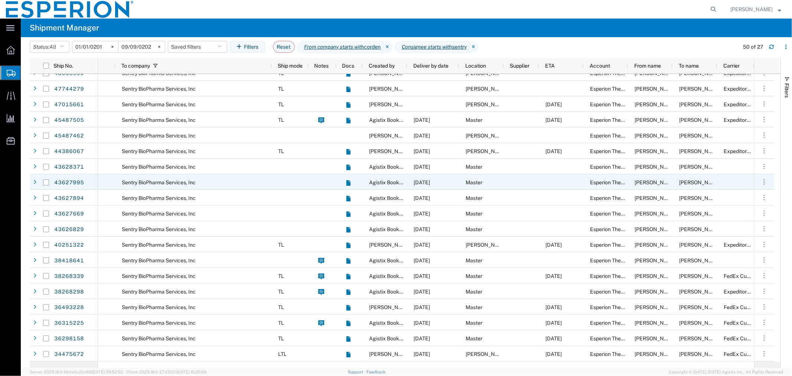
scroll to position [0, 0]
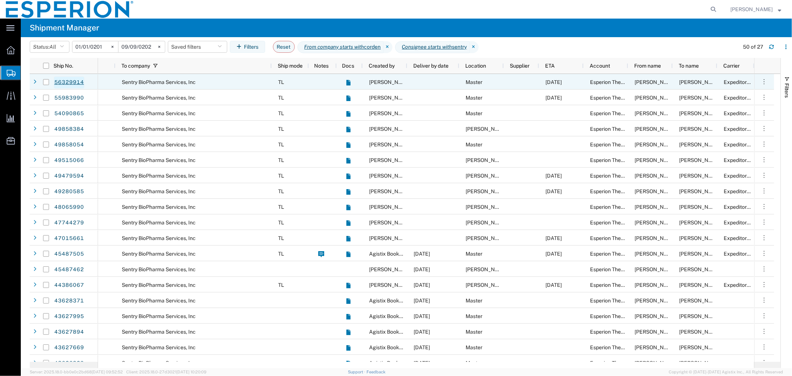
click at [69, 79] on link "56329914" at bounding box center [69, 82] width 30 height 12
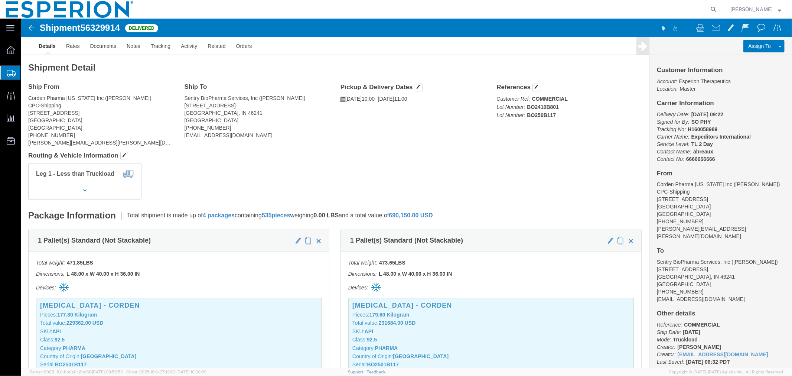
click img
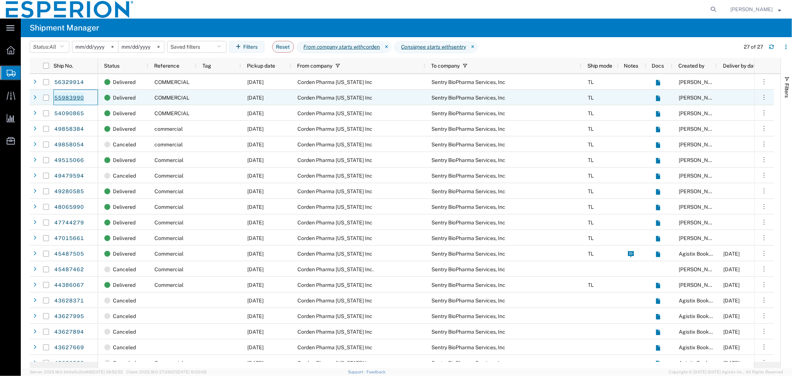
click at [76, 97] on link "55983990" at bounding box center [69, 98] width 30 height 12
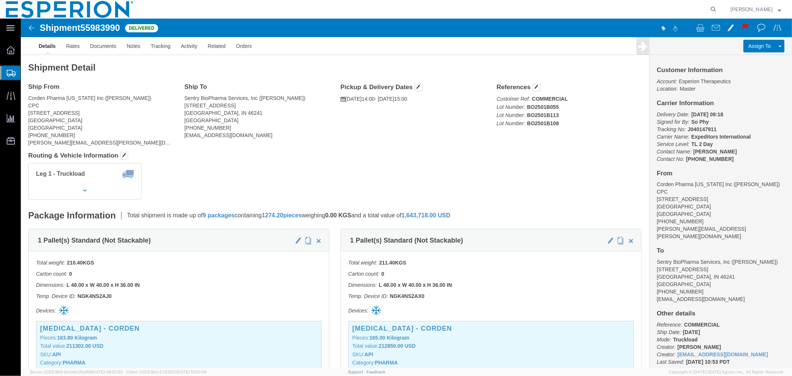
click img
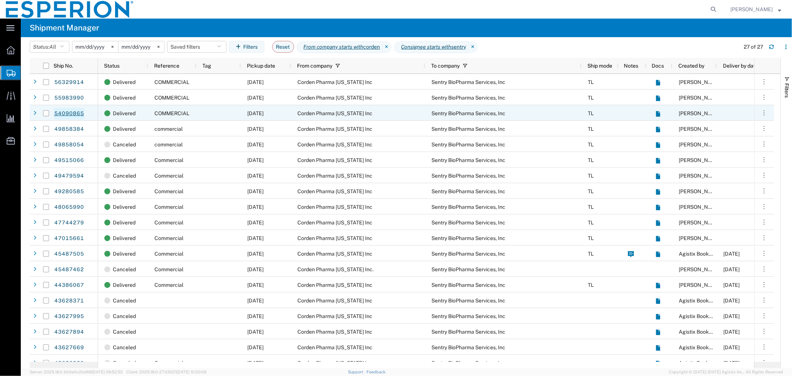
click at [71, 110] on link "54090865" at bounding box center [69, 114] width 30 height 12
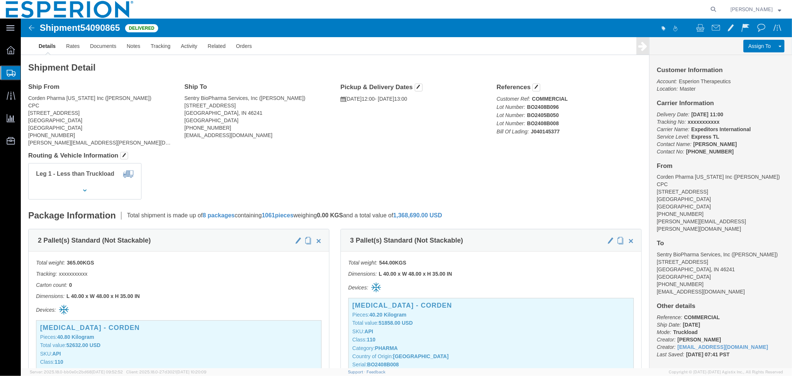
click img
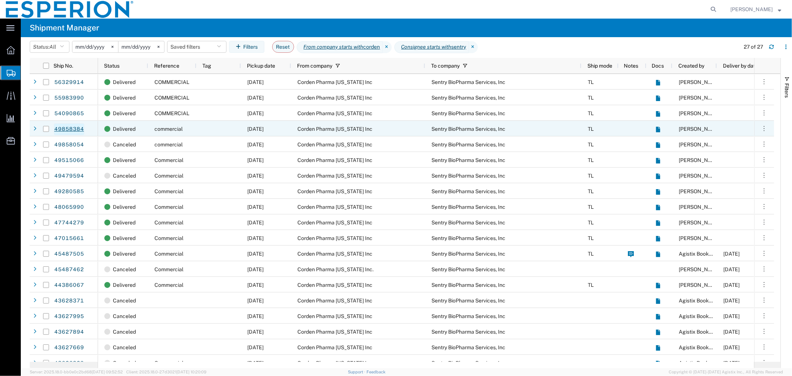
click at [67, 126] on link "49858384" at bounding box center [69, 129] width 30 height 12
click at [75, 123] on link "49858384" at bounding box center [69, 129] width 30 height 12
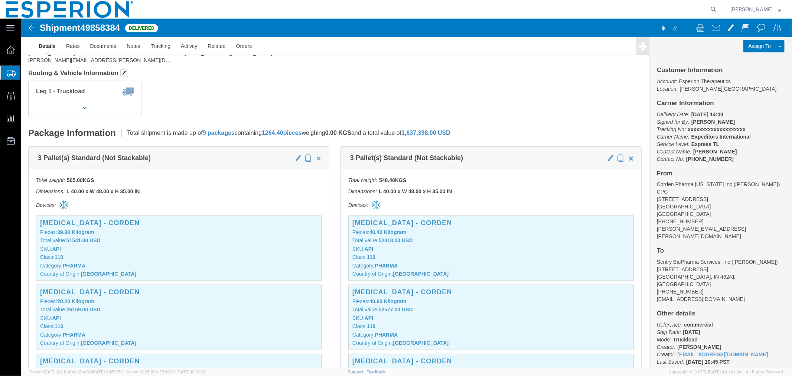
scroll to position [206, 0]
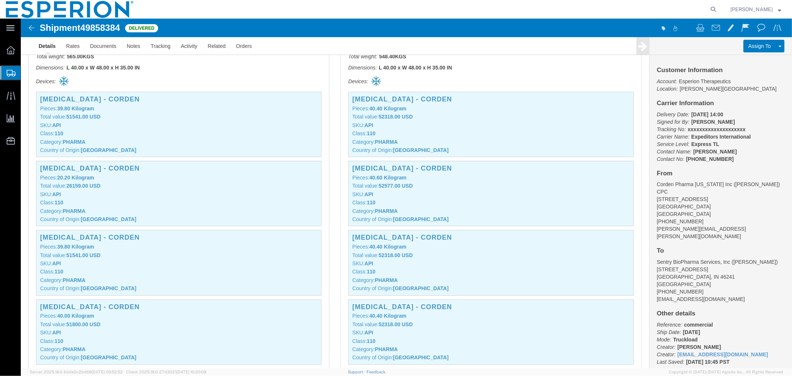
click img
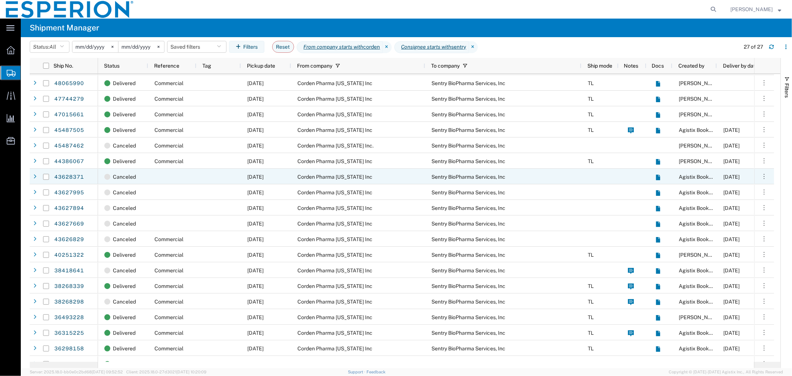
scroll to position [133, 0]
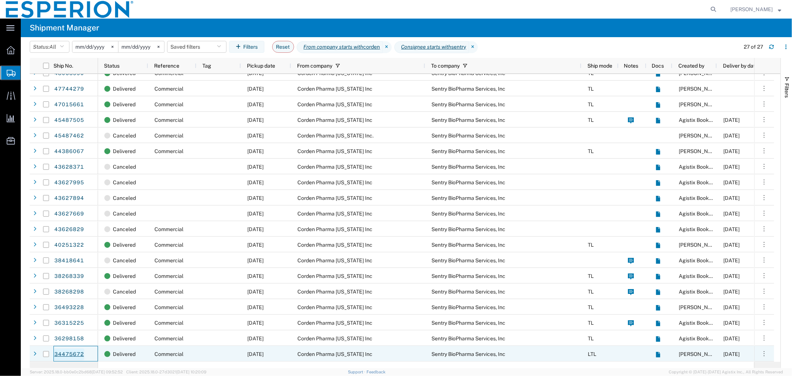
click at [76, 353] on link "34475672" at bounding box center [69, 354] width 30 height 12
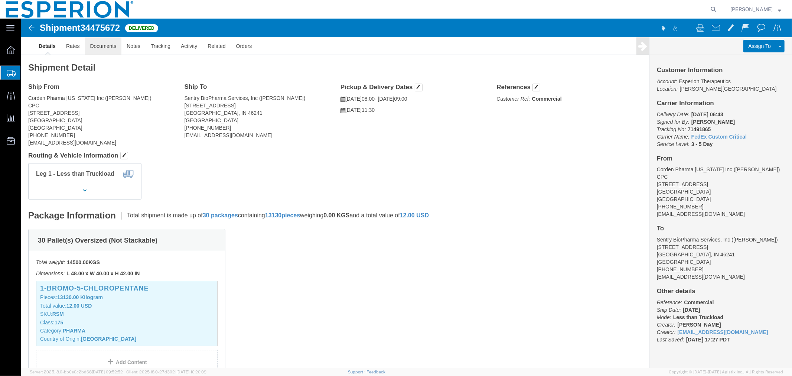
click link "Documents"
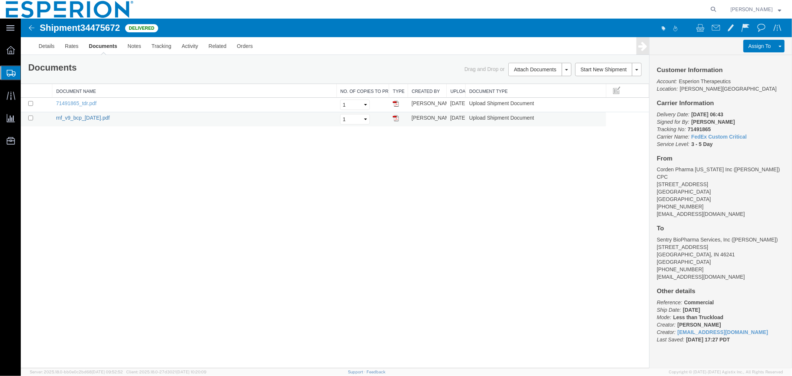
click at [86, 116] on link "rnf_v9_bcp_12apr2021.pdf" at bounding box center [82, 117] width 53 height 6
click at [90, 102] on link "71491865_tdr.pdf" at bounding box center [76, 103] width 40 height 6
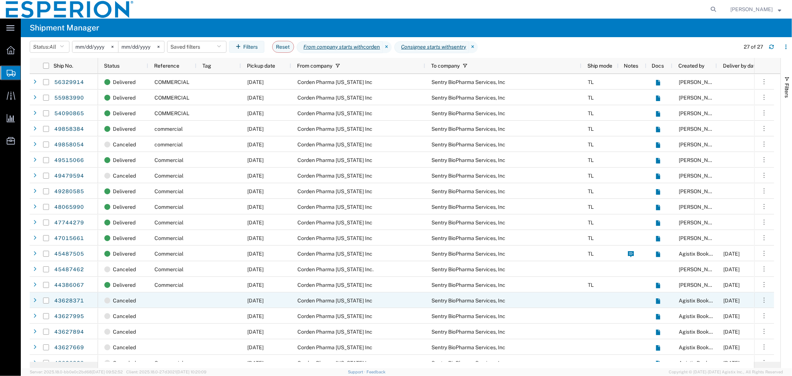
scroll to position [133, 0]
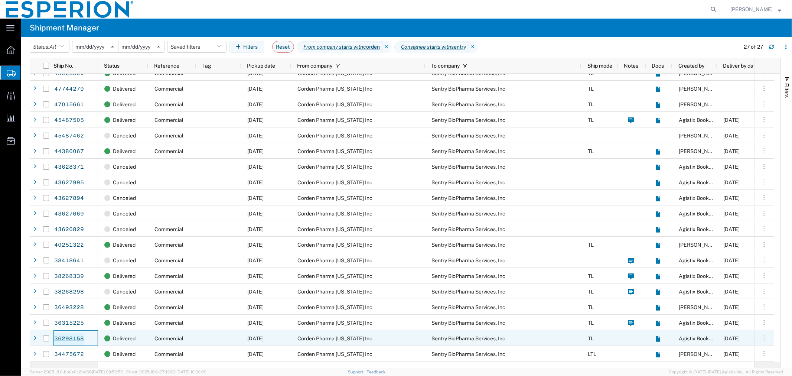
click at [68, 337] on link "36298158" at bounding box center [69, 339] width 30 height 12
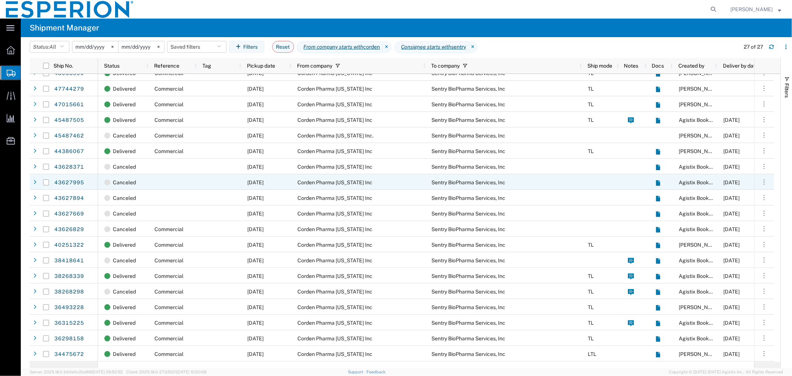
scroll to position [133, 0]
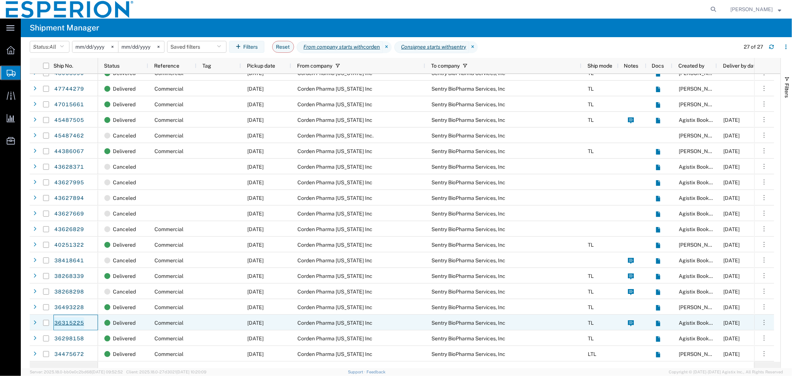
click at [70, 322] on link "36315225" at bounding box center [69, 323] width 30 height 12
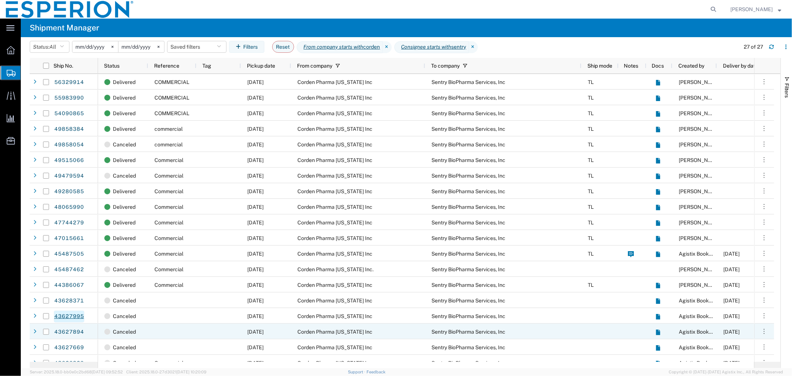
scroll to position [133, 0]
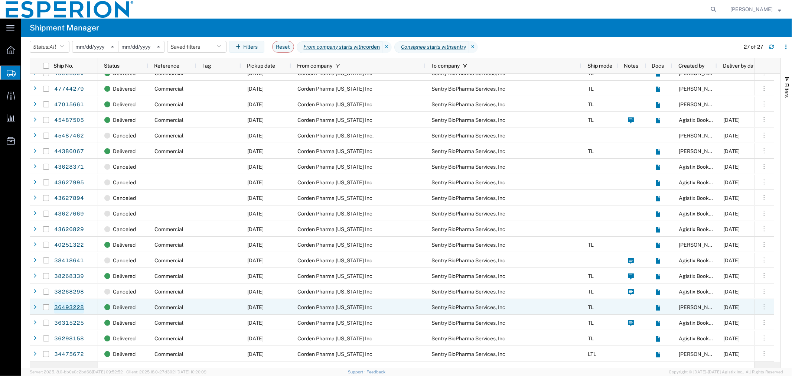
click at [74, 306] on link "36493228" at bounding box center [69, 307] width 30 height 12
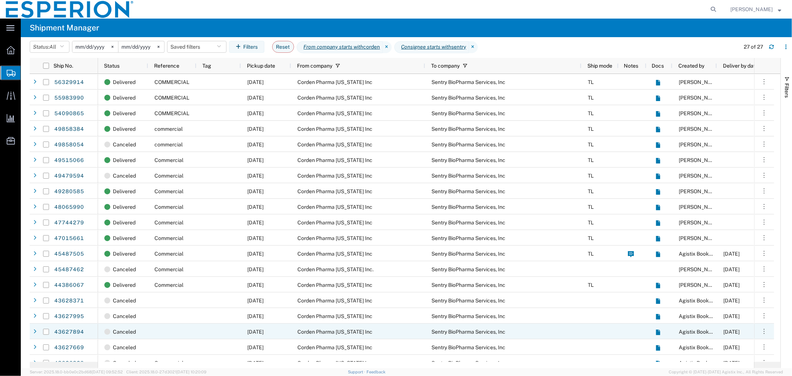
scroll to position [133, 0]
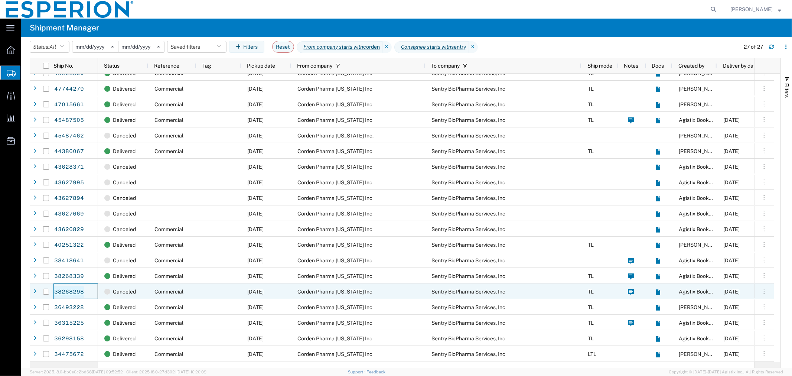
click at [70, 288] on link "38268298" at bounding box center [69, 292] width 30 height 12
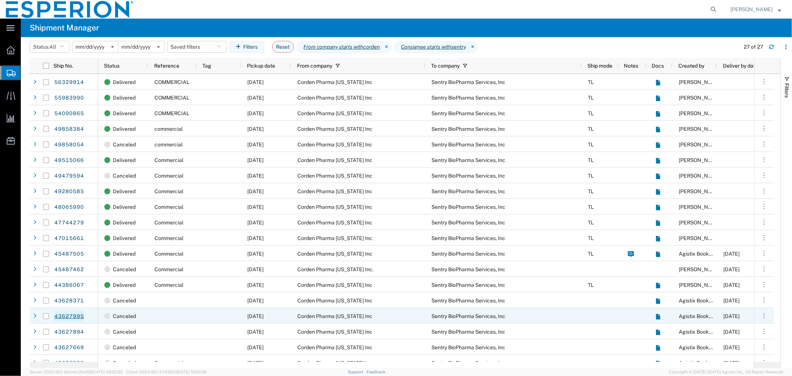
scroll to position [133, 0]
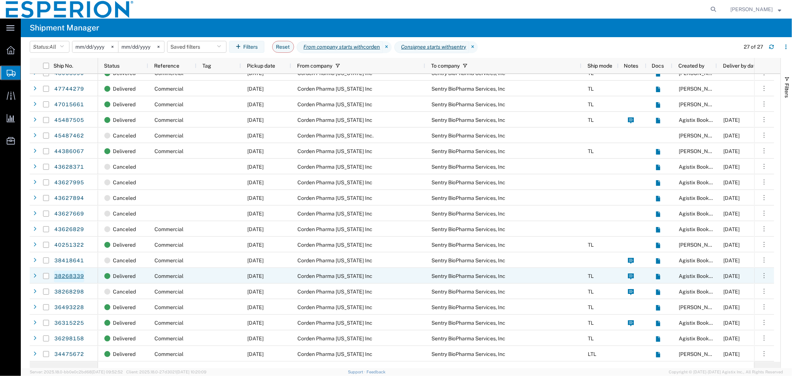
click at [73, 272] on link "38268339" at bounding box center [69, 276] width 30 height 12
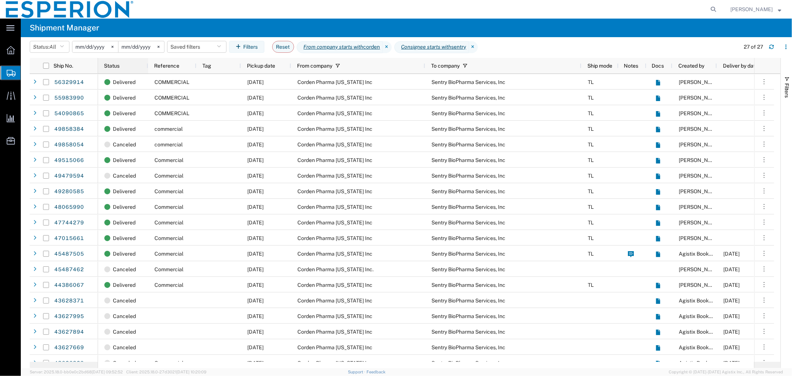
click at [125, 65] on div "Status" at bounding box center [124, 66] width 41 height 12
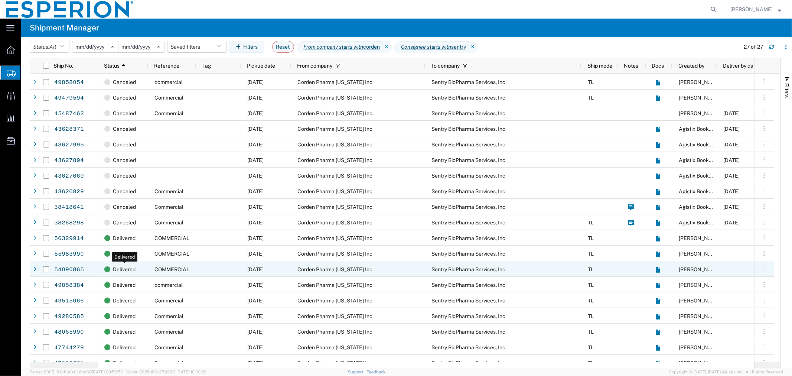
scroll to position [133, 0]
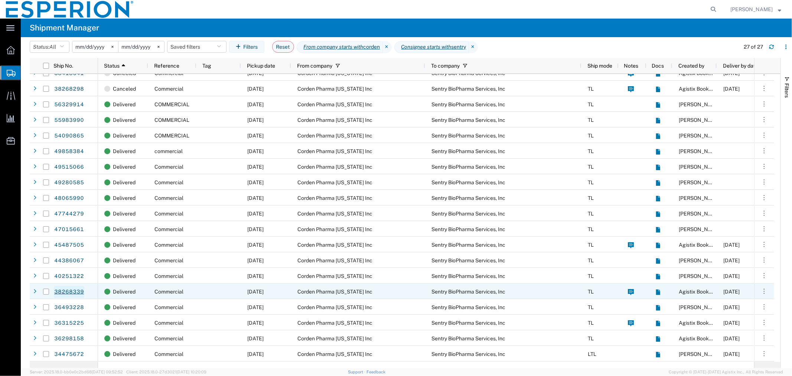
click at [69, 290] on link "38268339" at bounding box center [69, 292] width 30 height 12
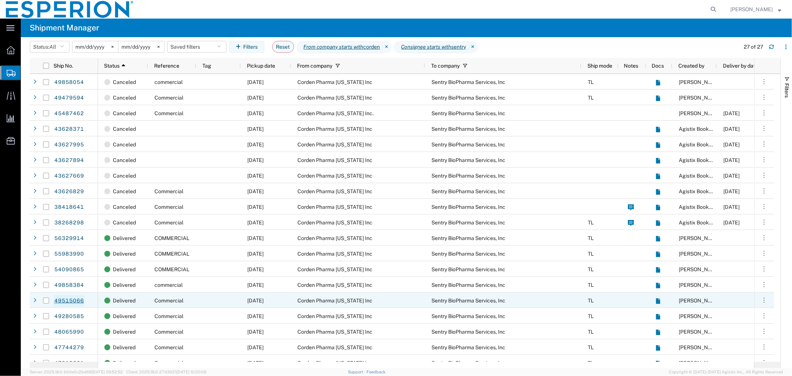
scroll to position [133, 0]
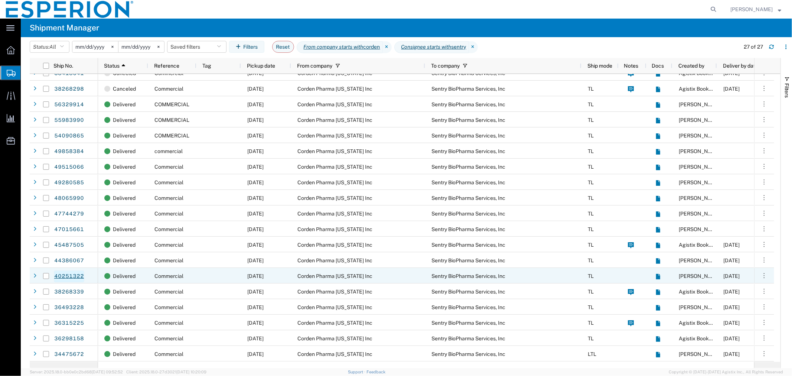
click at [72, 273] on link "40251322" at bounding box center [69, 276] width 30 height 12
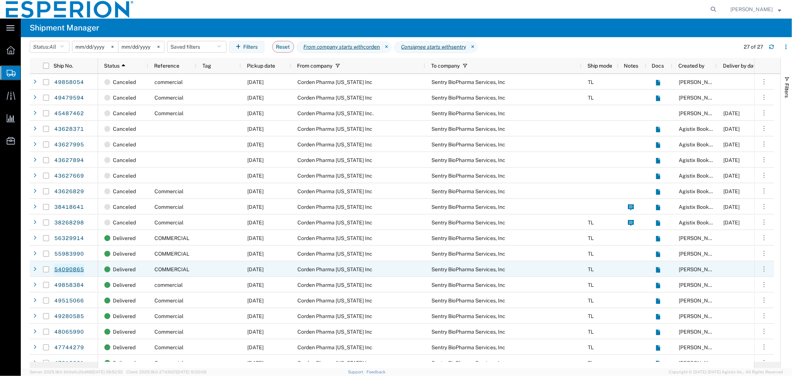
click at [70, 269] on link "54090865" at bounding box center [69, 270] width 30 height 12
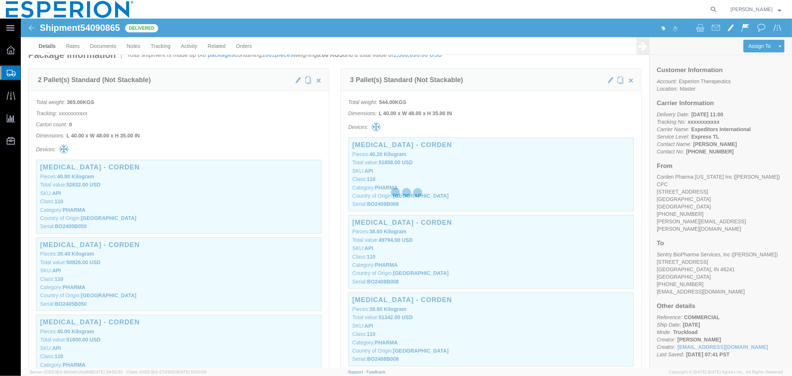
scroll to position [202, 0]
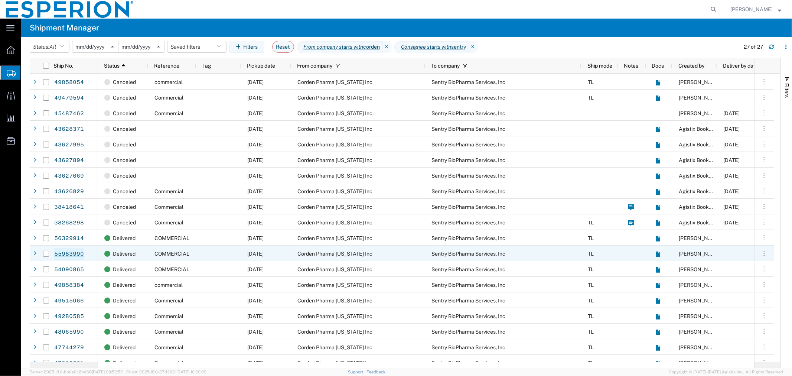
click at [71, 250] on link "55983990" at bounding box center [69, 254] width 30 height 12
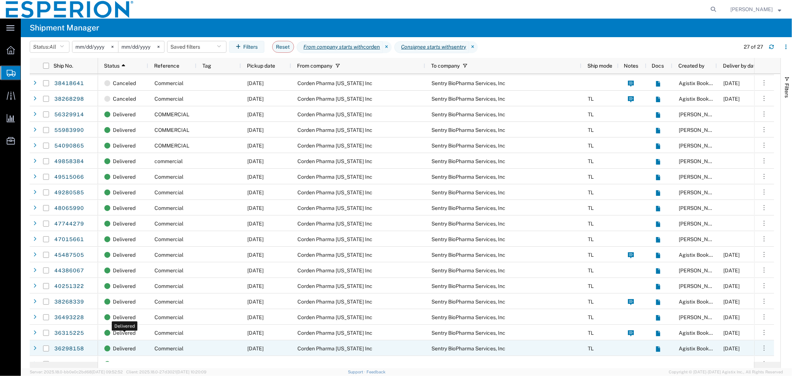
scroll to position [133, 0]
